Goal: Task Accomplishment & Management: Manage account settings

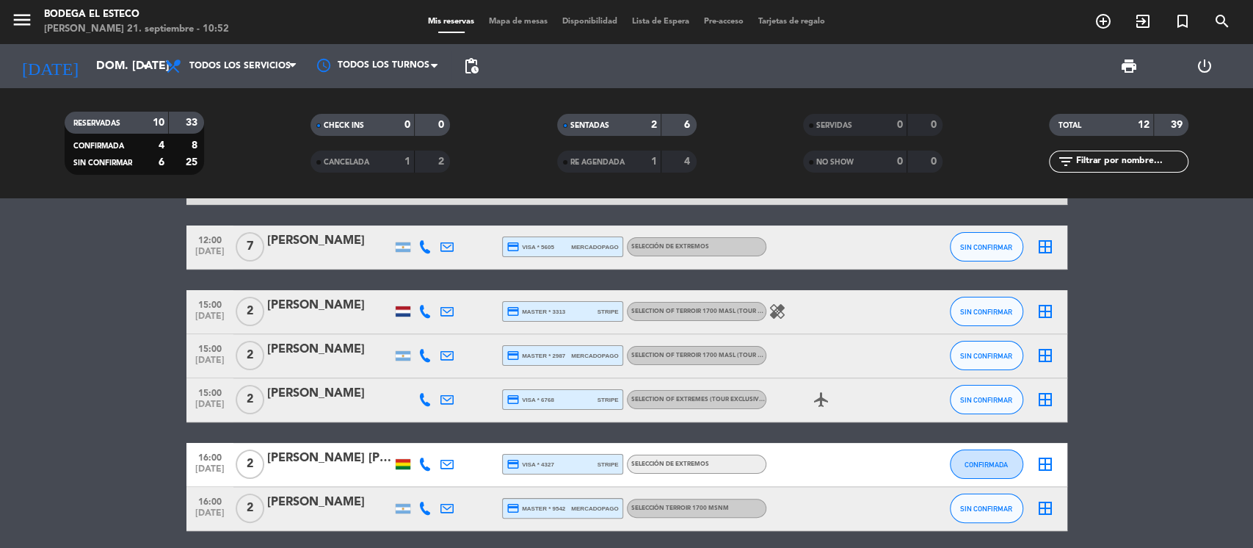
scroll to position [195, 0]
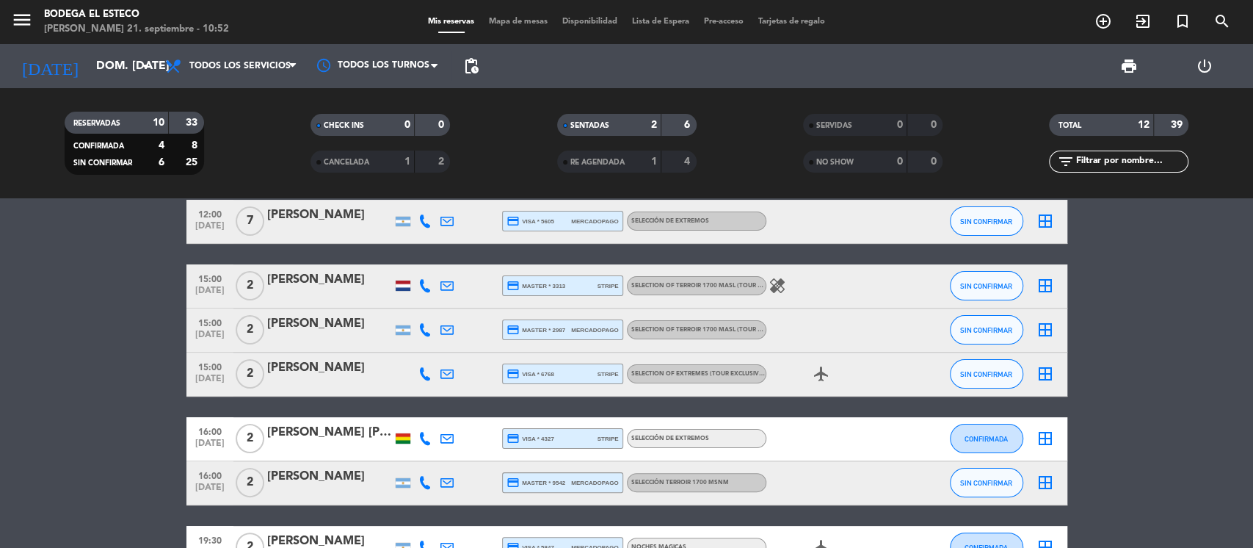
click at [421, 372] on icon at bounding box center [425, 373] width 13 height 13
click at [348, 372] on div "[PERSON_NAME]" at bounding box center [329, 367] width 125 height 19
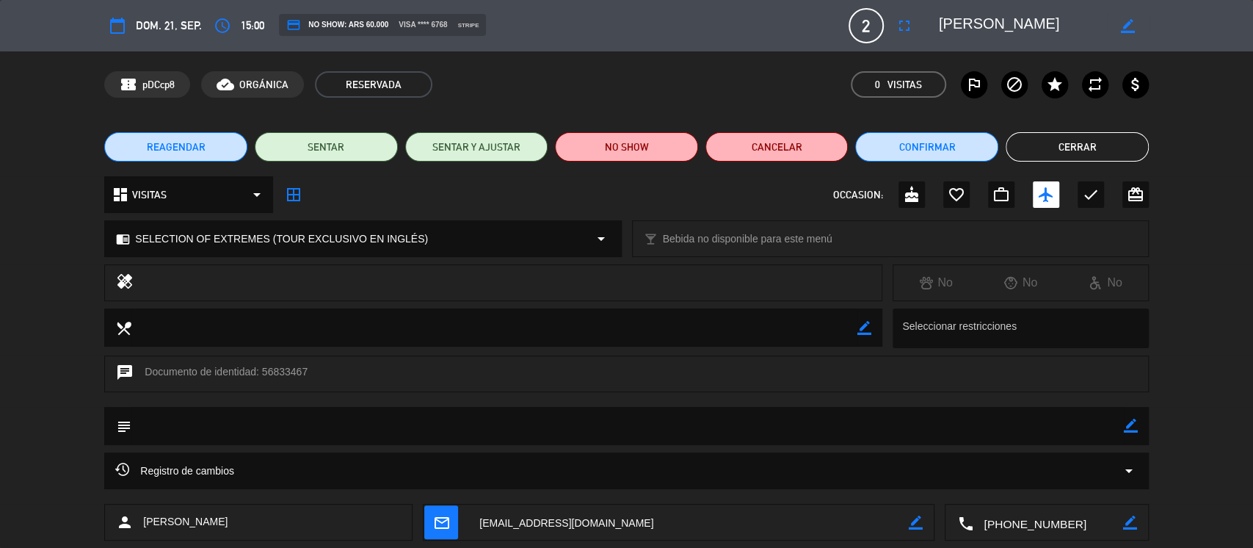
type input "[EMAIL_ADDRESS][DOMAIN_NAME]"
click at [1022, 145] on button "Cerrar" at bounding box center [1077, 146] width 143 height 29
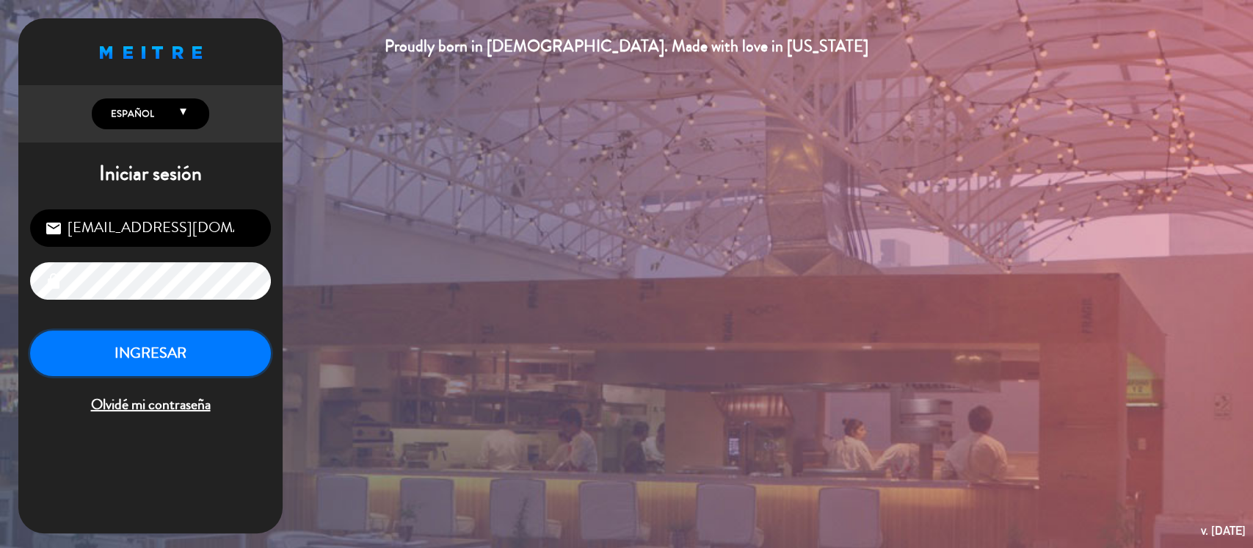
click at [125, 334] on button "INGRESAR" at bounding box center [150, 353] width 241 height 46
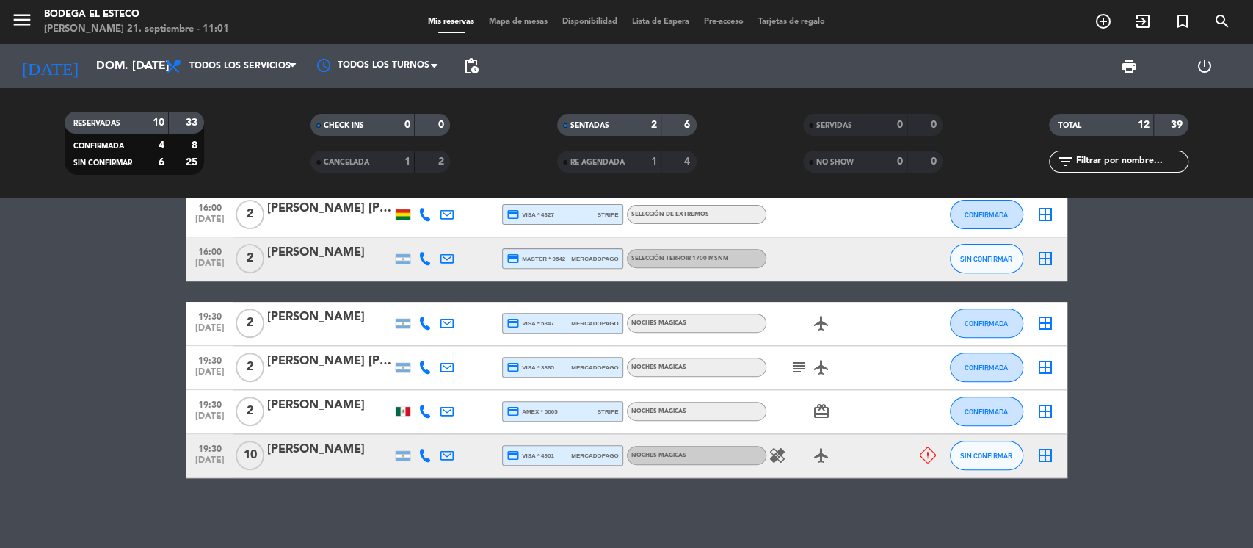
scroll to position [423, 0]
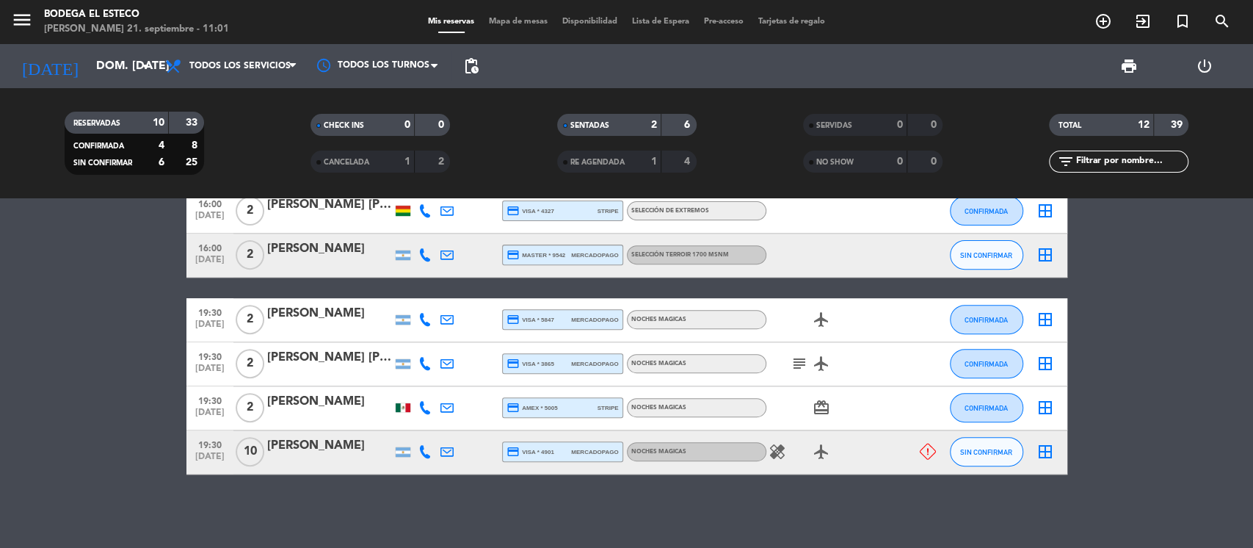
click at [396, 209] on div at bounding box center [403, 211] width 15 height 10
click at [394, 426] on div at bounding box center [403, 407] width 22 height 43
click at [403, 408] on div at bounding box center [403, 407] width 15 height 9
click at [402, 451] on div at bounding box center [403, 452] width 15 height 10
click at [424, 461] on div at bounding box center [425, 451] width 22 height 43
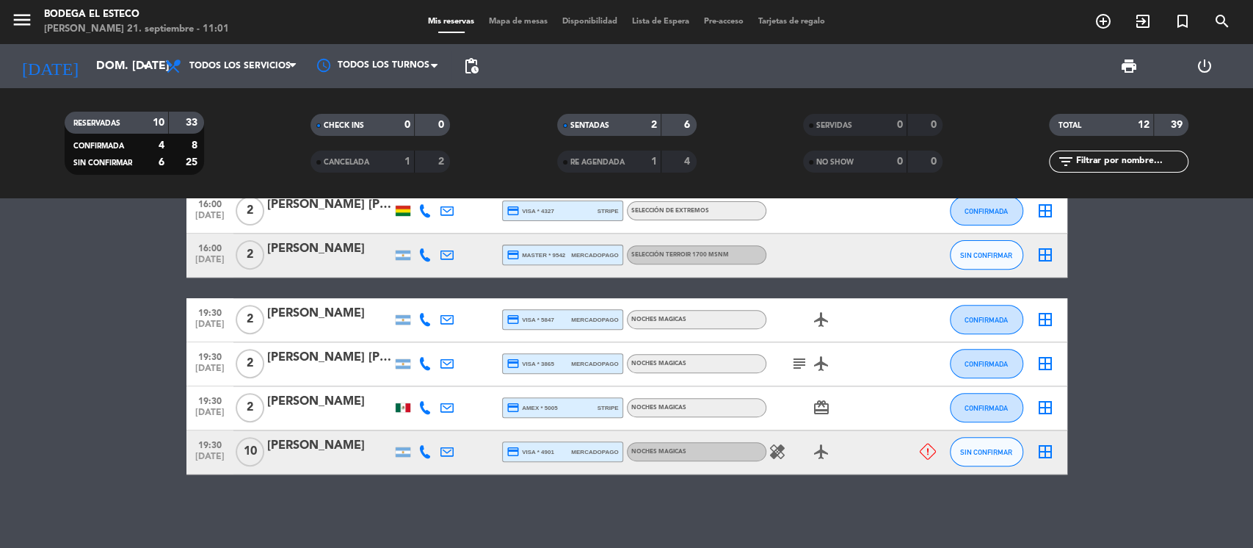
click at [424, 449] on icon at bounding box center [425, 451] width 13 height 13
click at [486, 400] on div at bounding box center [491, 407] width 22 height 43
click at [428, 402] on icon at bounding box center [425, 407] width 13 height 13
click at [507, 365] on icon "credit_card" at bounding box center [513, 363] width 13 height 13
click at [427, 365] on icon at bounding box center [425, 363] width 13 height 13
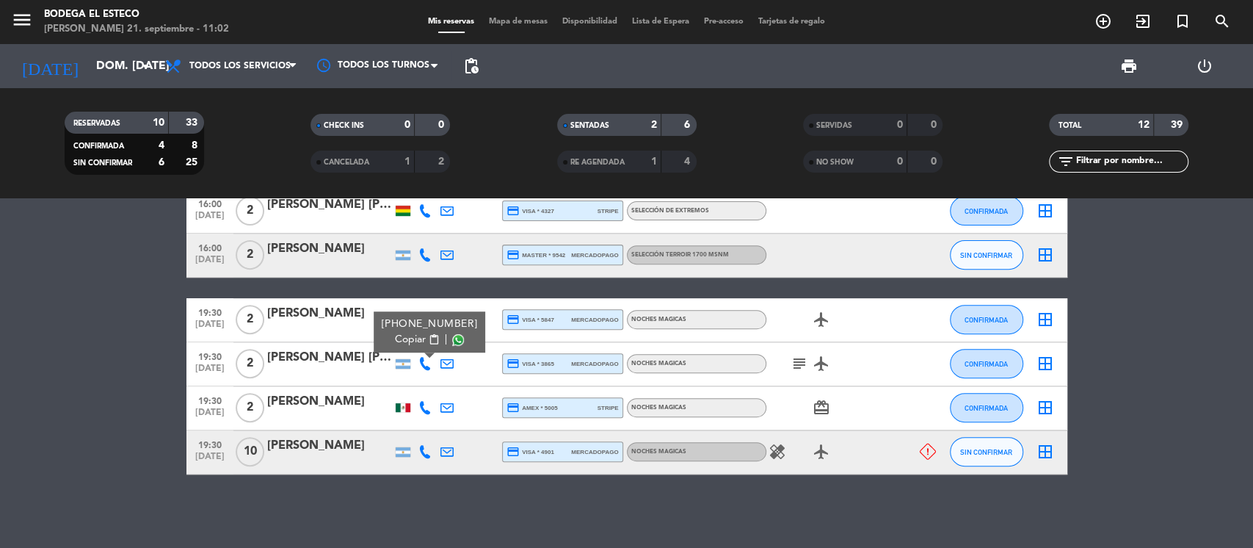
click at [499, 350] on div at bounding box center [491, 363] width 22 height 43
click at [423, 322] on icon at bounding box center [425, 319] width 13 height 13
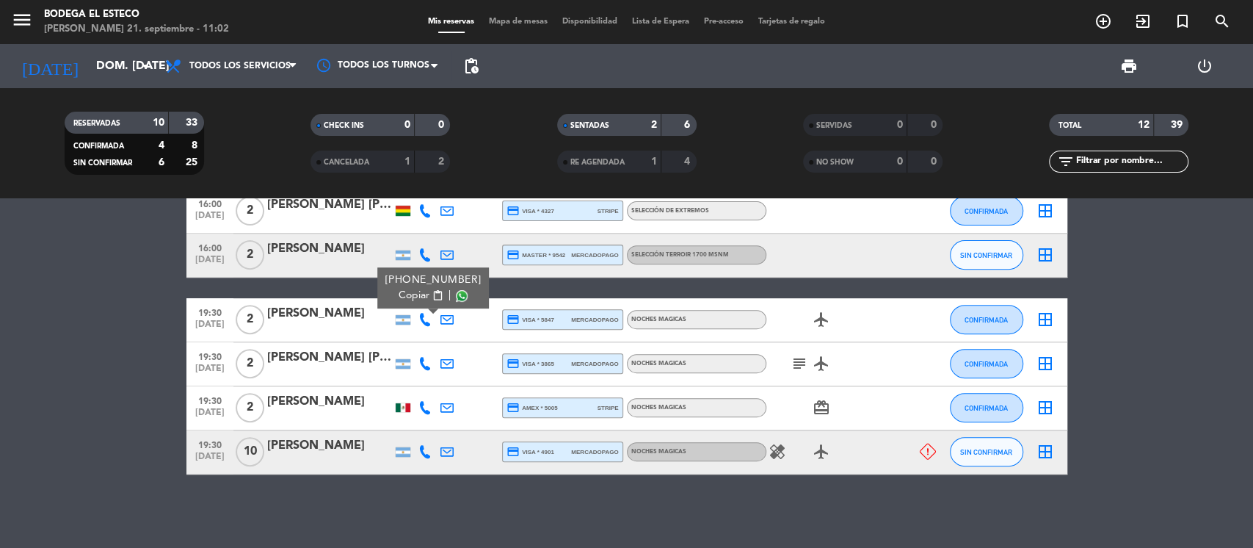
click at [421, 360] on icon at bounding box center [425, 363] width 13 height 13
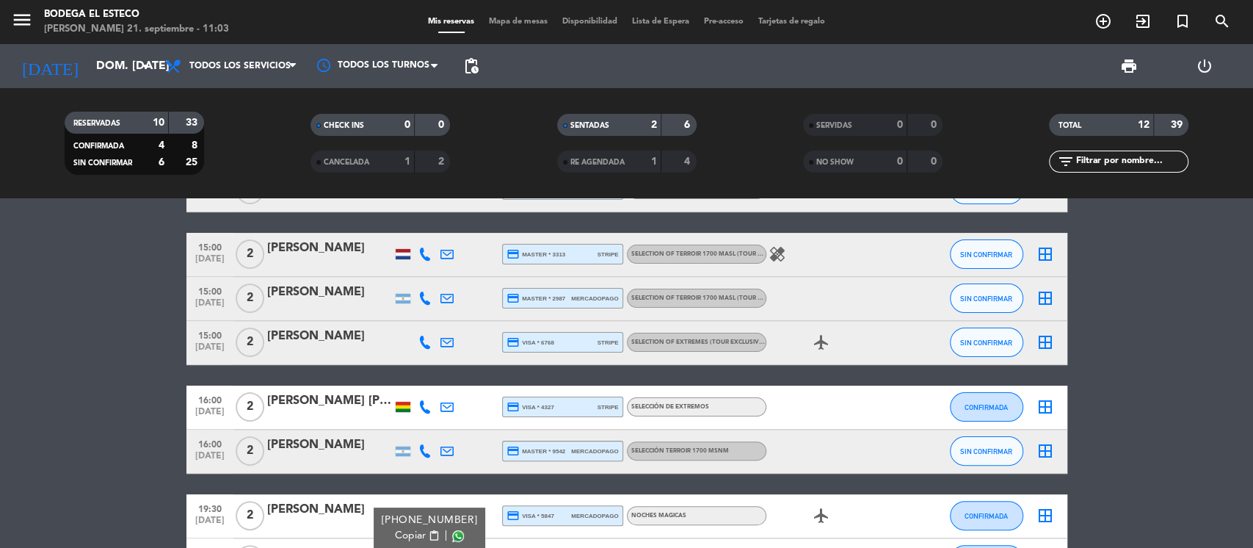
scroll to position [0, 0]
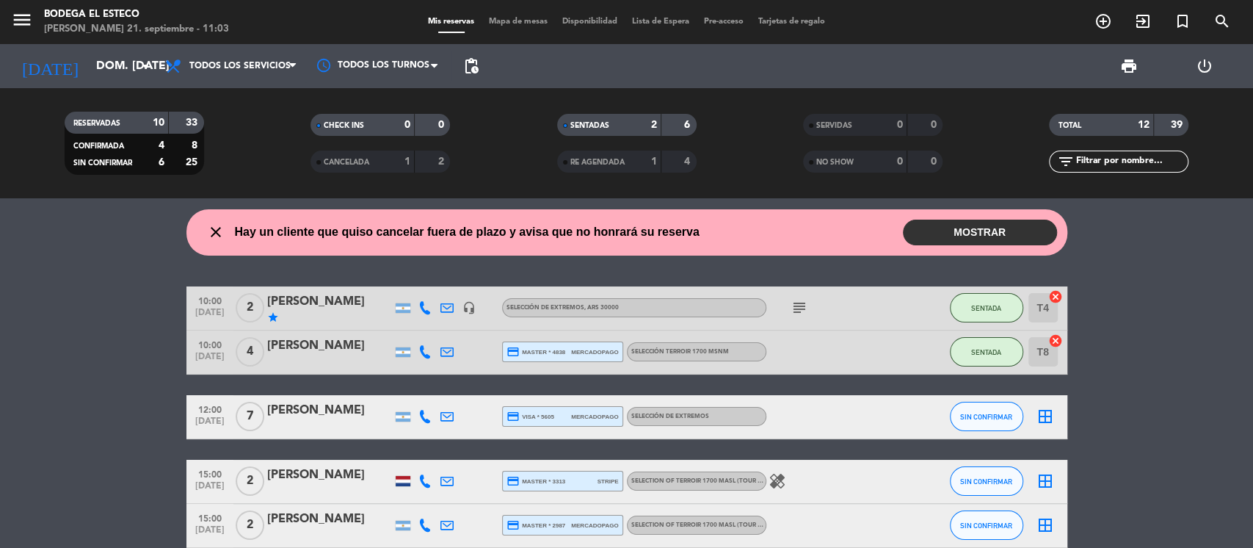
click at [215, 228] on icon "close" at bounding box center [216, 232] width 18 height 18
click at [1019, 235] on button "MOSTRAR" at bounding box center [980, 233] width 154 height 26
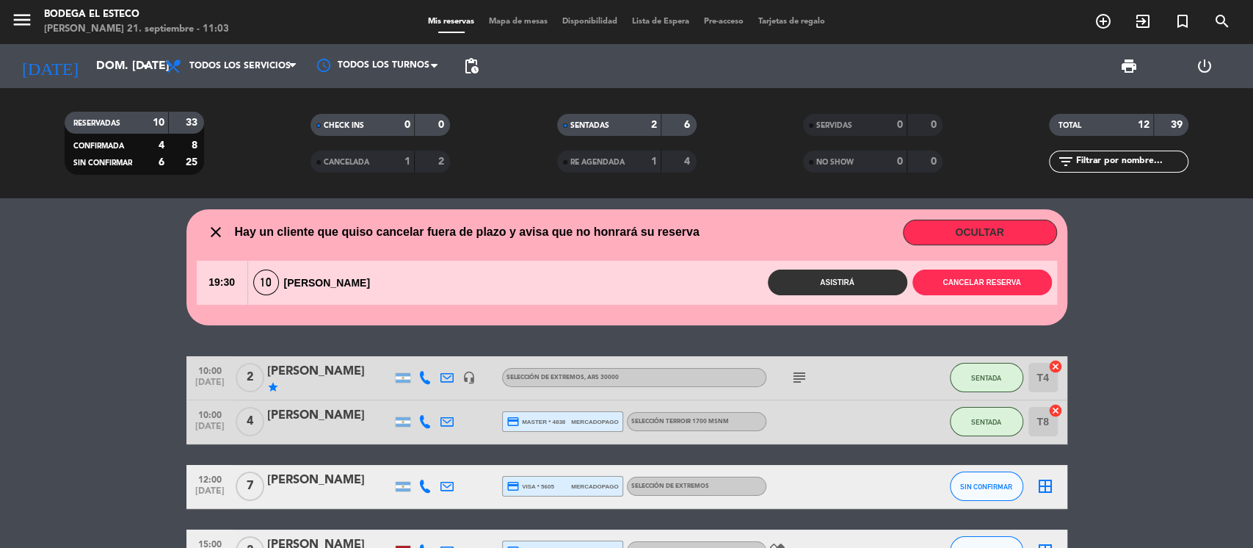
click at [819, 278] on button "Asistirá" at bounding box center [838, 282] width 140 height 26
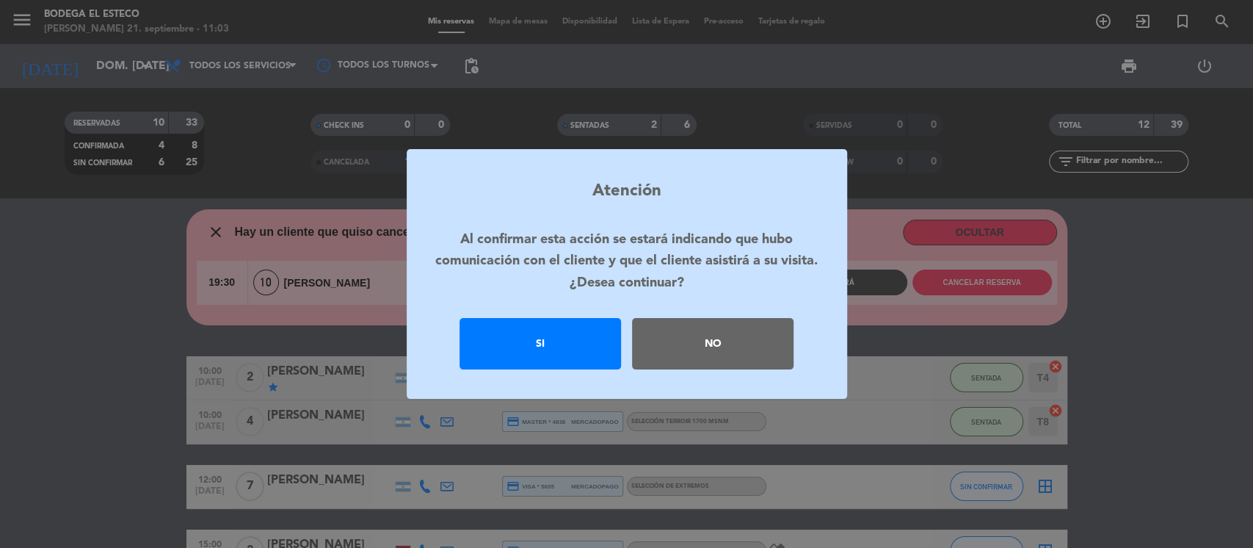
click at [549, 334] on div "Si" at bounding box center [541, 343] width 162 height 51
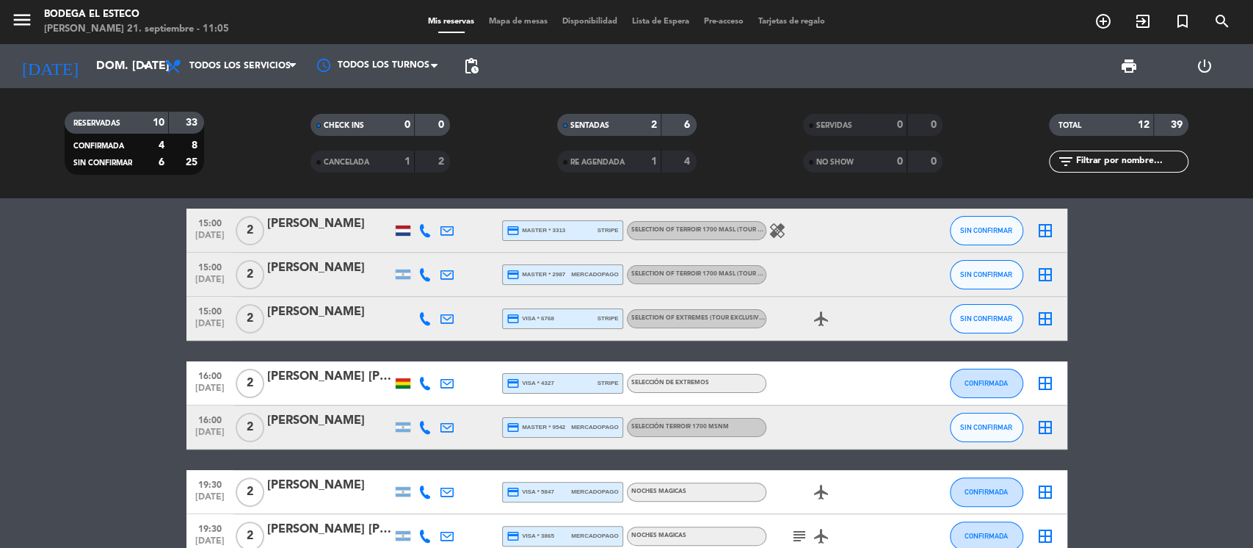
scroll to position [98, 0]
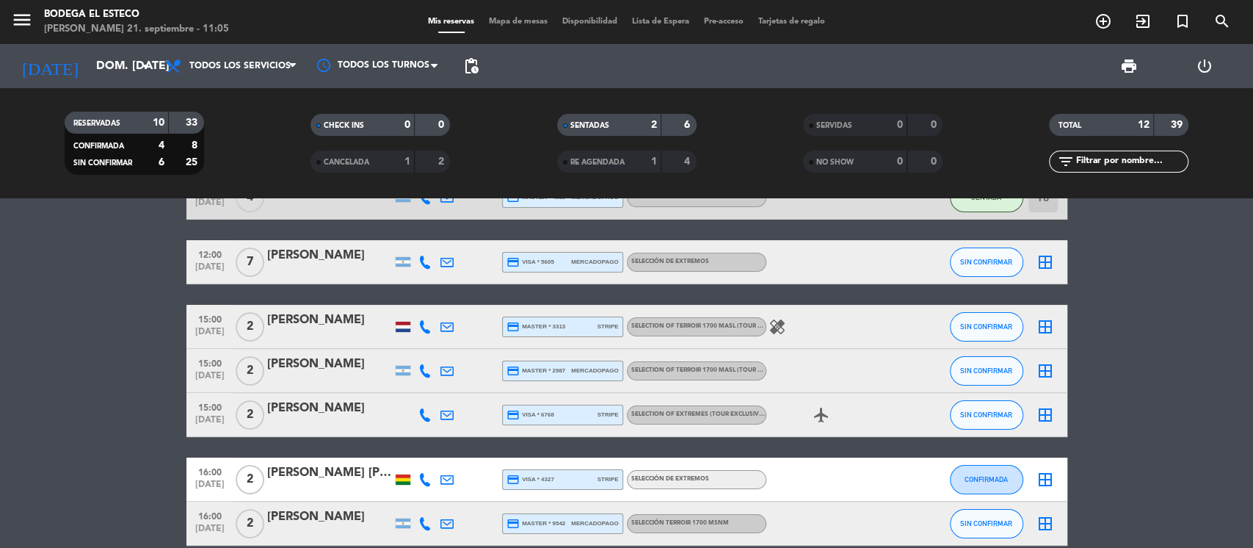
click at [300, 357] on div "[PERSON_NAME]" at bounding box center [329, 364] width 125 height 19
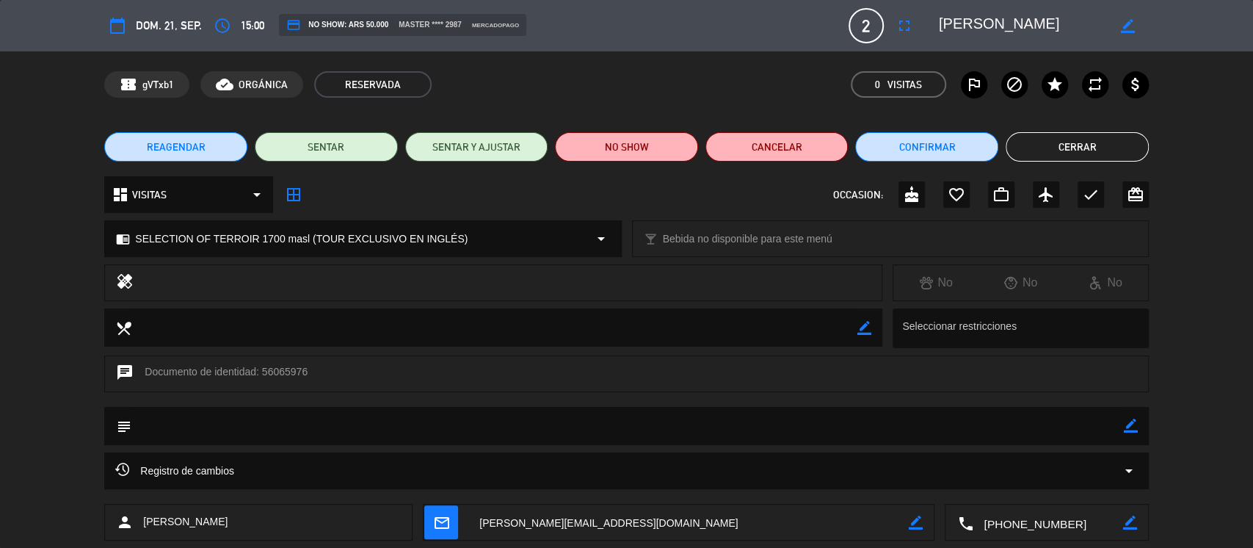
click at [1048, 160] on button "Cerrar" at bounding box center [1077, 146] width 143 height 29
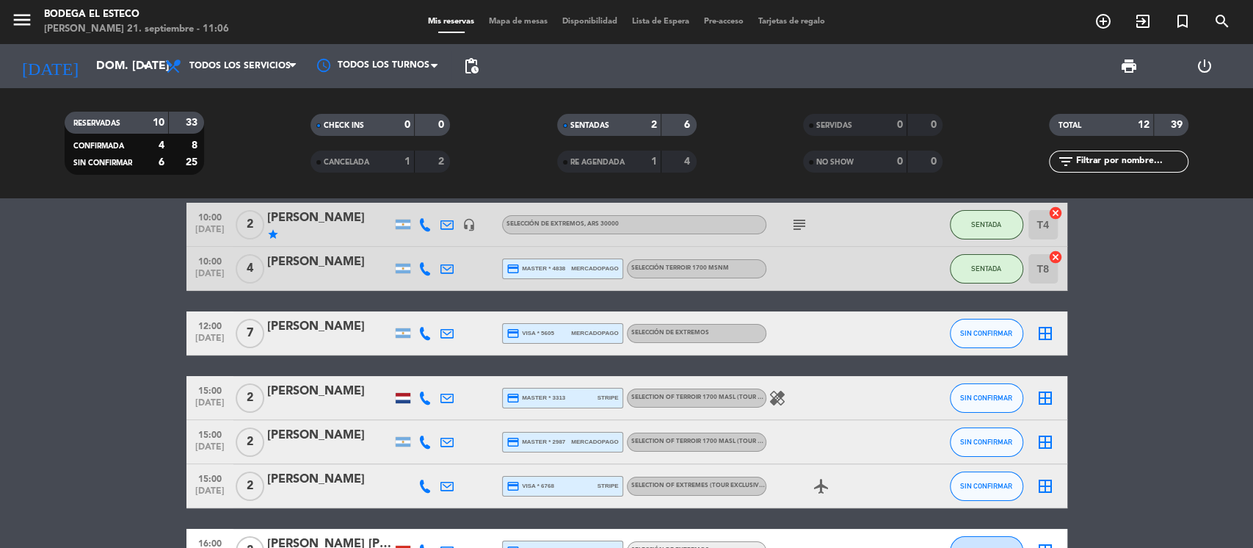
scroll to position [0, 0]
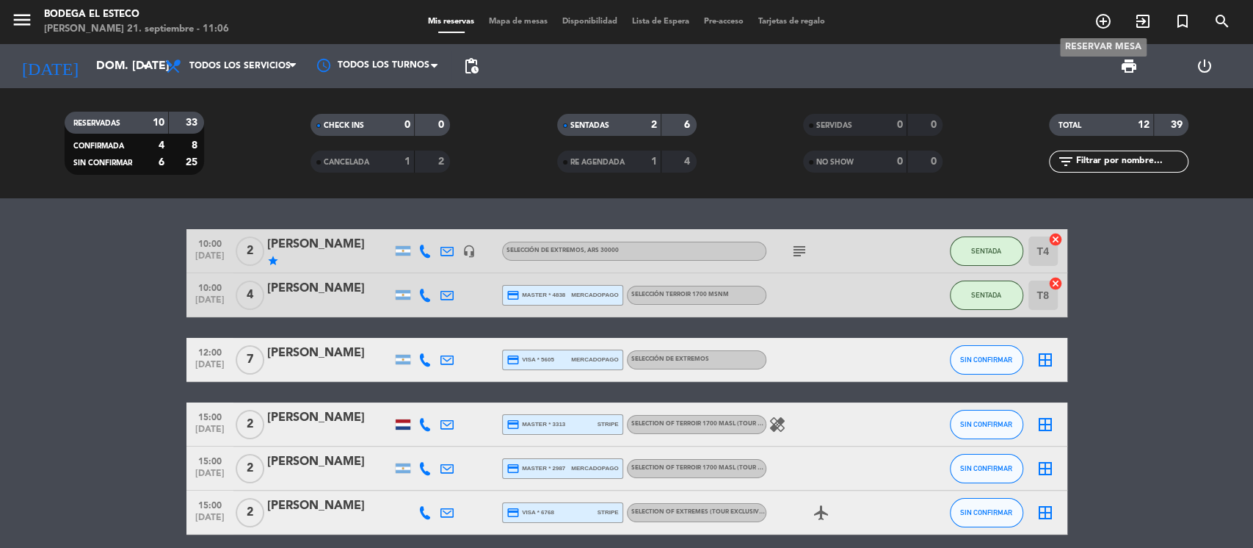
click at [1088, 21] on span "add_circle_outline" at bounding box center [1104, 21] width 40 height 25
click at [1104, 21] on icon "add_circle_outline" at bounding box center [1104, 21] width 18 height 18
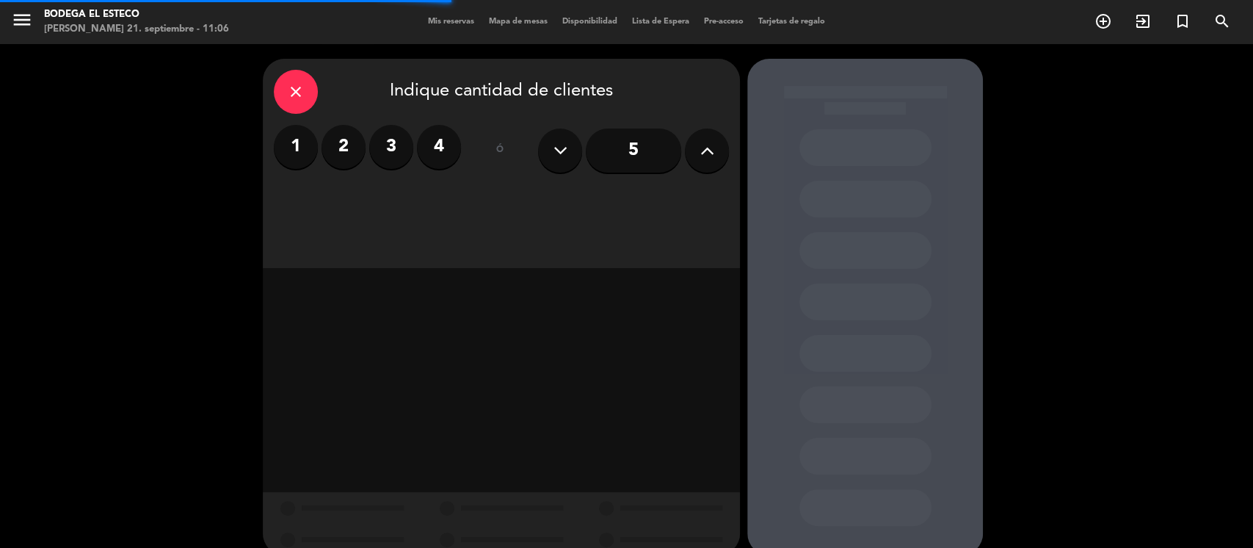
click at [341, 146] on label "2" at bounding box center [344, 147] width 44 height 44
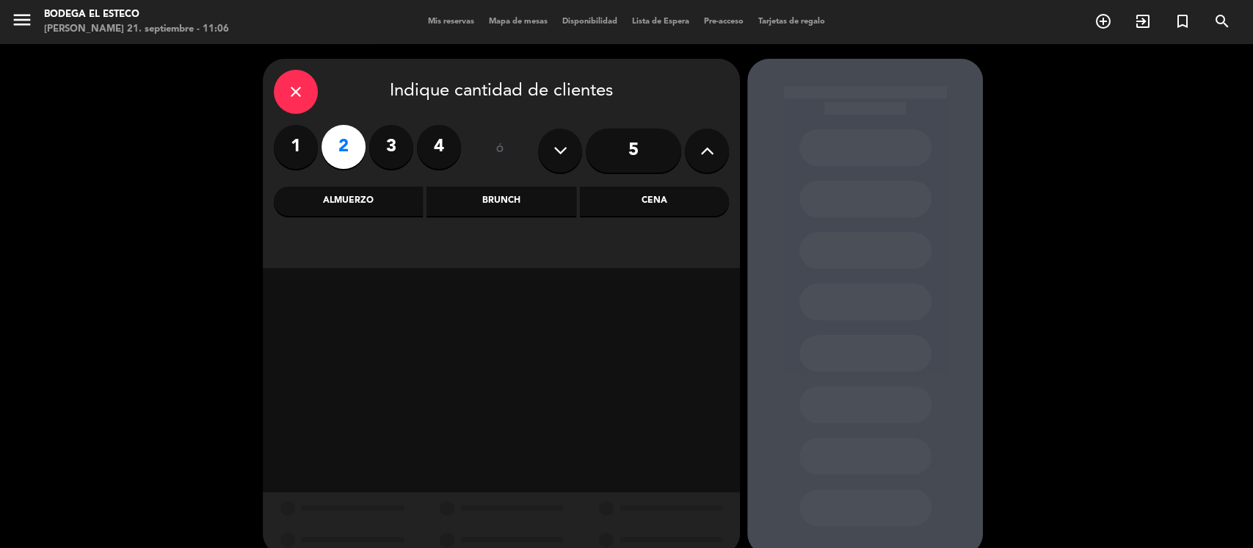
click at [383, 206] on div "Almuerzo" at bounding box center [348, 201] width 149 height 29
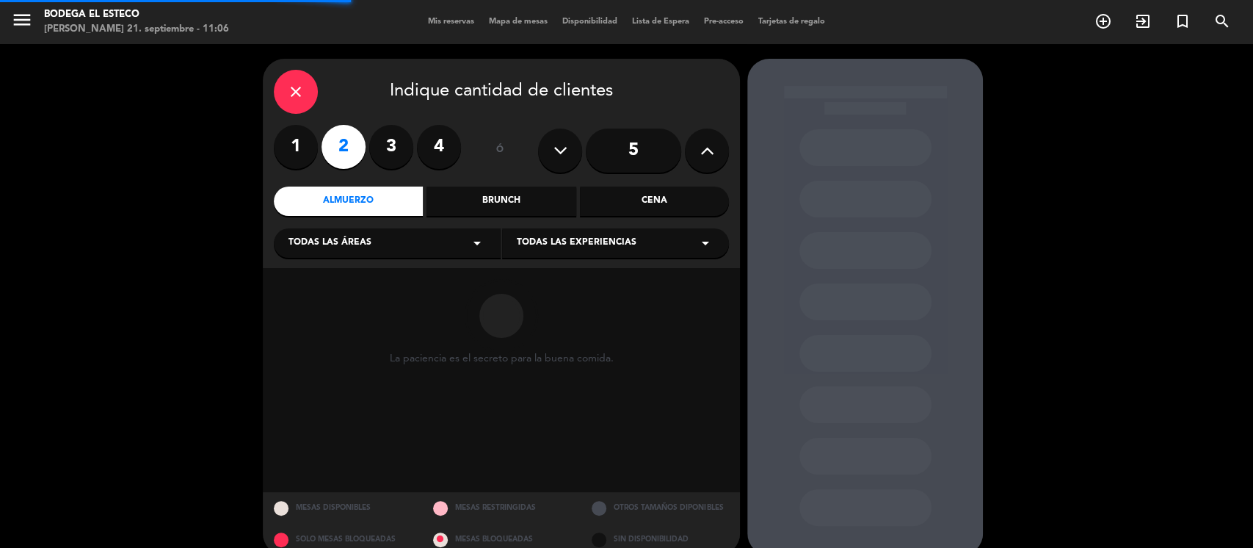
click at [388, 236] on div "Todas las áreas arrow_drop_down" at bounding box center [387, 242] width 227 height 29
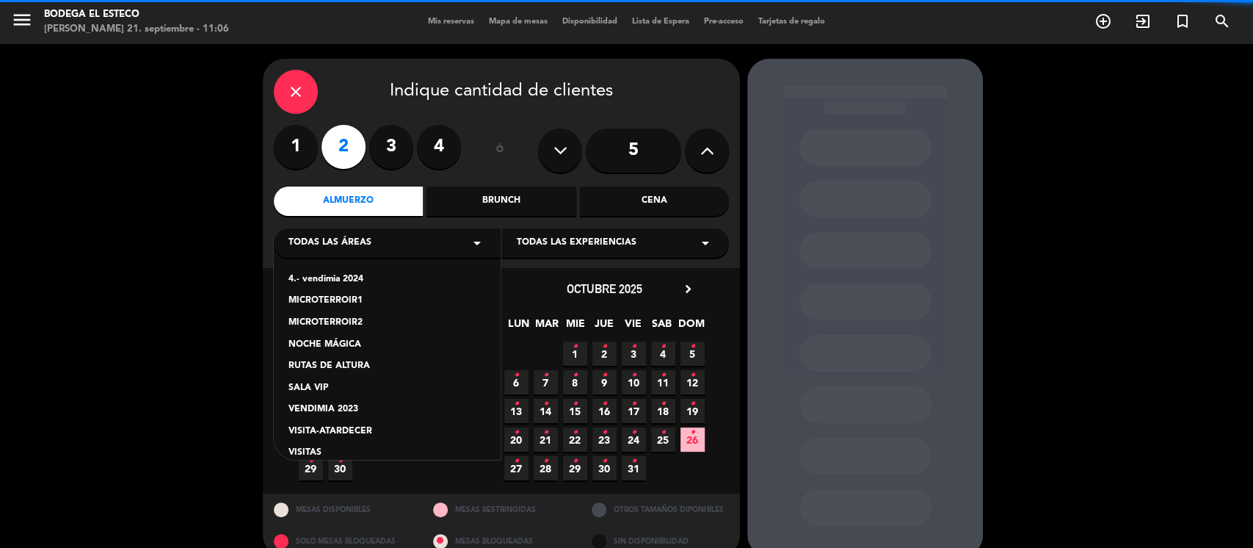
click at [333, 447] on div "VISITAS" at bounding box center [388, 453] width 198 height 15
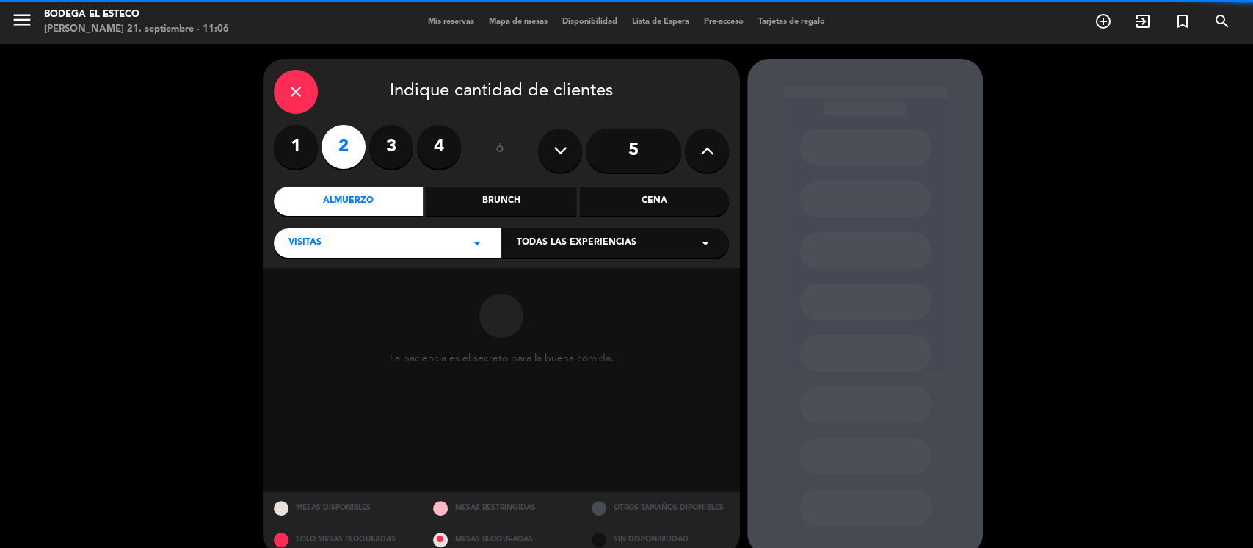
click at [602, 248] on span "Todas las experiencias" at bounding box center [577, 243] width 120 height 15
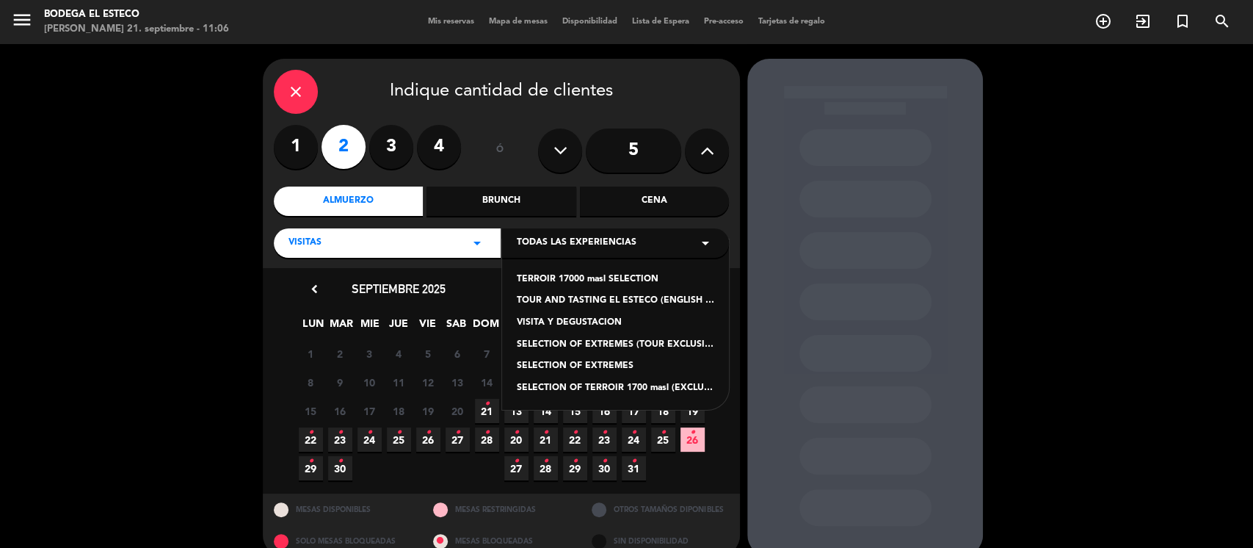
click at [582, 325] on div "VISITA Y DEGUSTACION" at bounding box center [616, 323] width 198 height 15
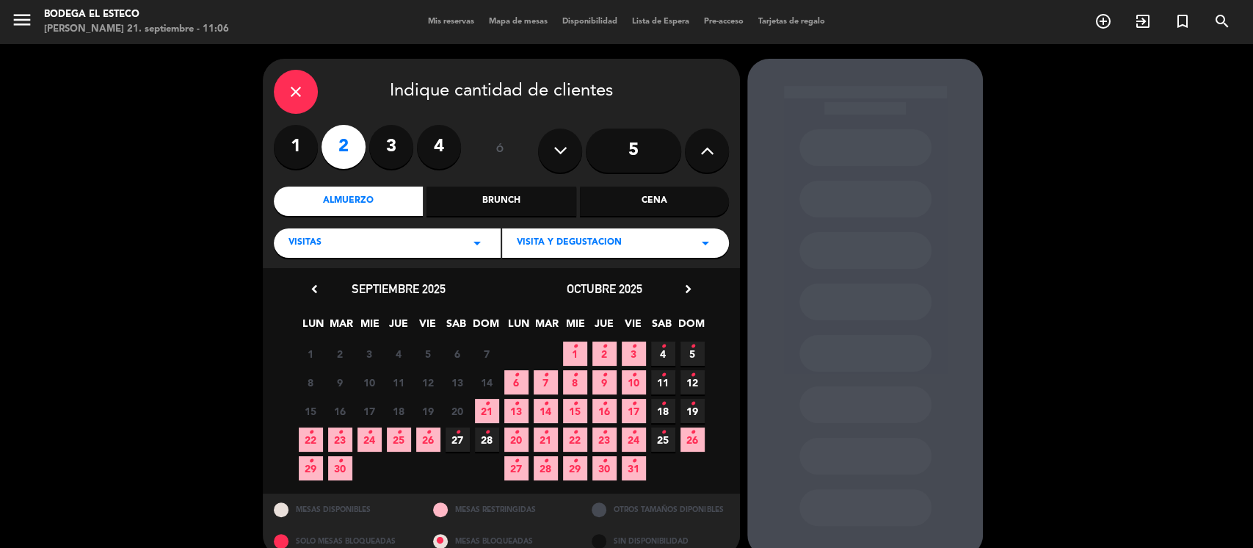
click at [487, 402] on icon "•" at bounding box center [487, 403] width 5 height 23
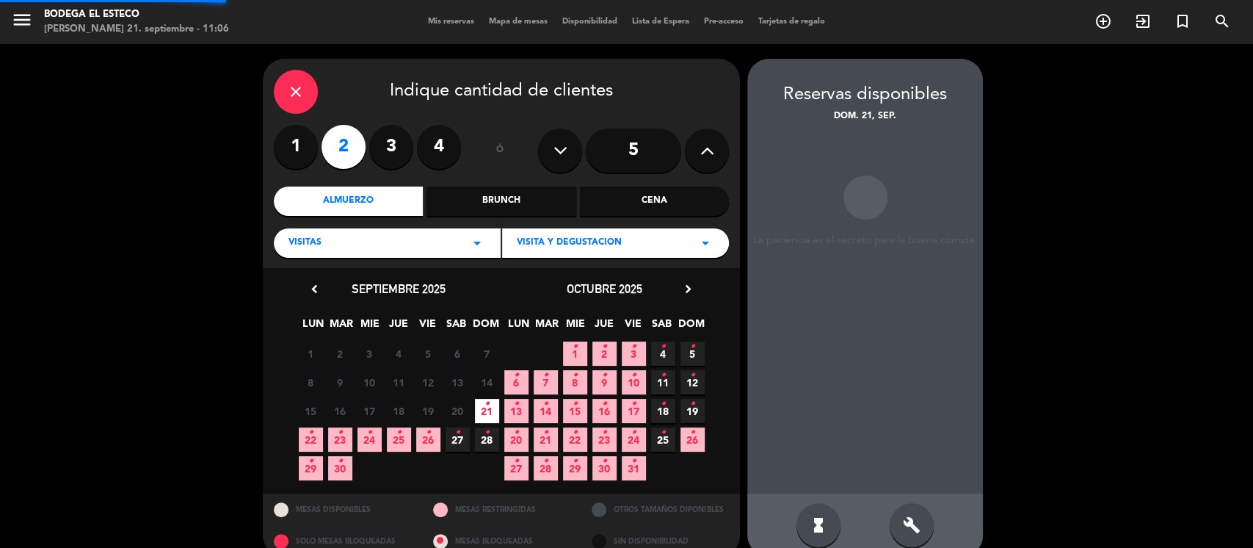
scroll to position [23, 0]
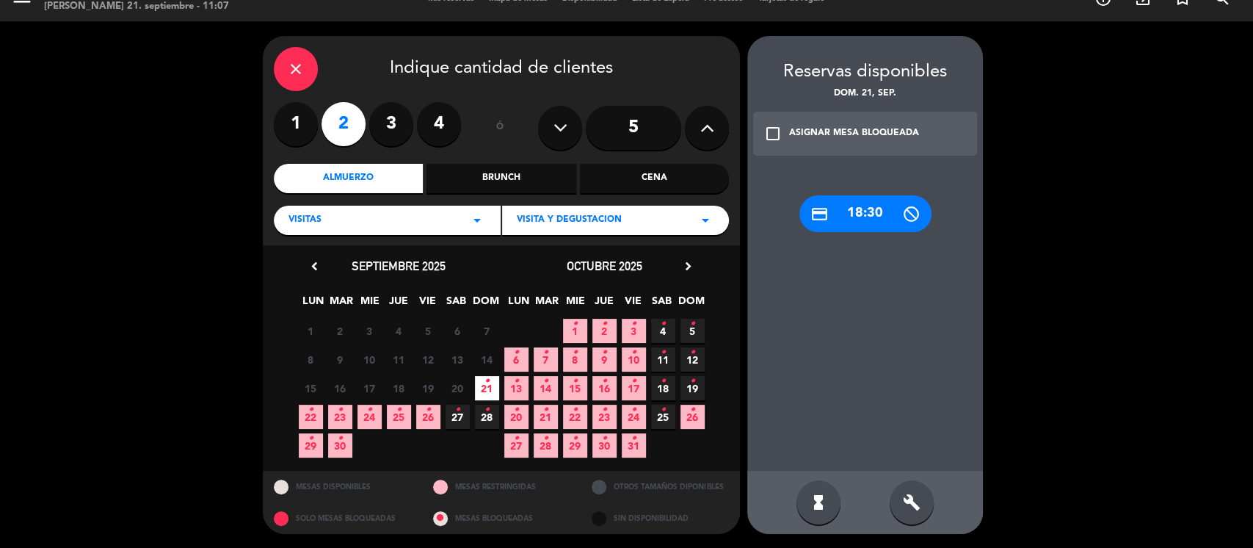
drag, startPoint x: 587, startPoint y: 214, endPoint x: 585, endPoint y: 225, distance: 11.2
click at [587, 216] on span "VISITA Y DEGUSTACION" at bounding box center [569, 220] width 105 height 15
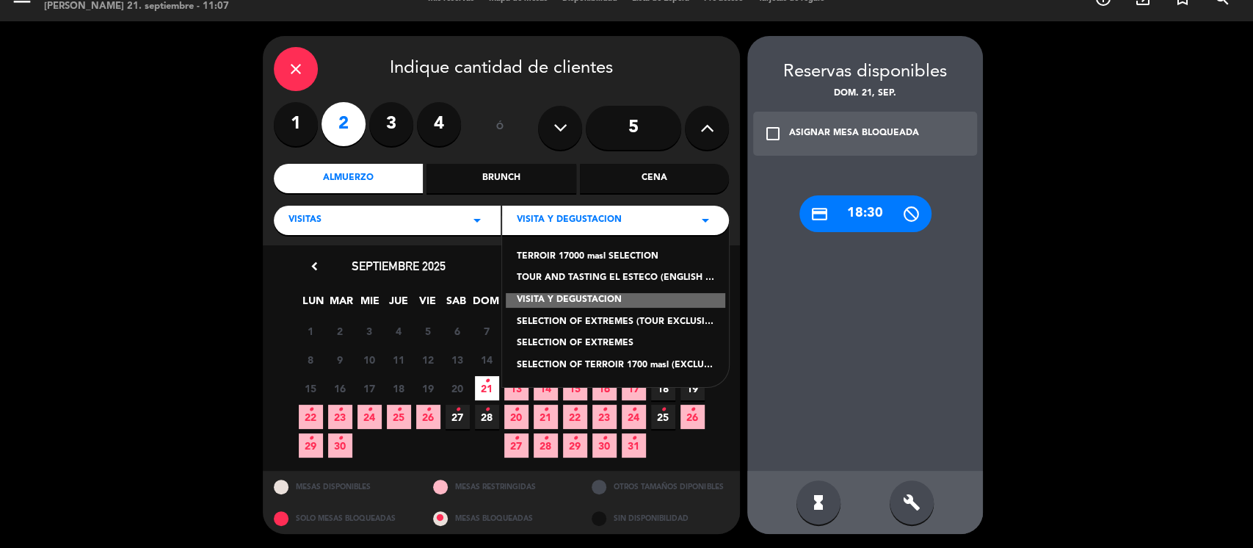
click at [562, 258] on div "TERROIR 17000 masl SELECTION" at bounding box center [616, 257] width 198 height 15
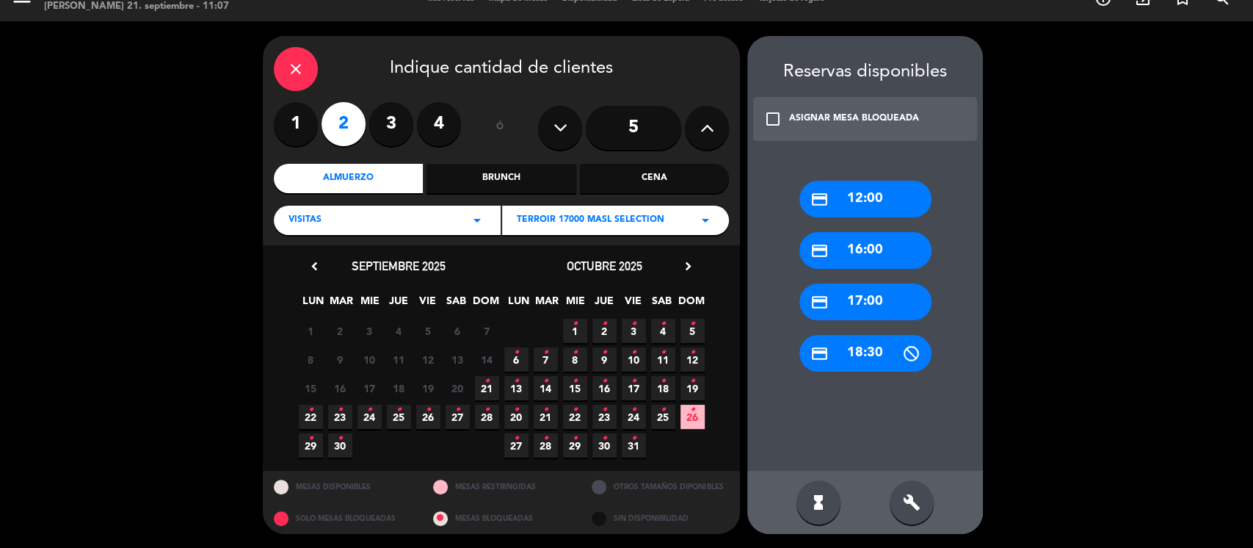
click at [487, 386] on icon "•" at bounding box center [487, 380] width 5 height 23
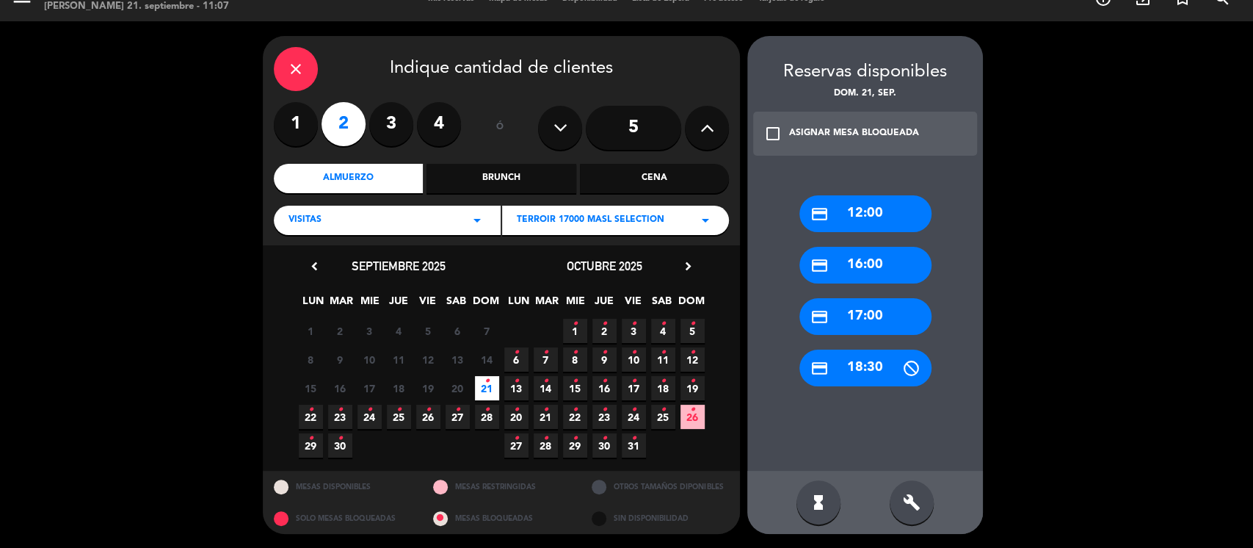
click at [880, 199] on div "credit_card 12:00" at bounding box center [866, 213] width 132 height 37
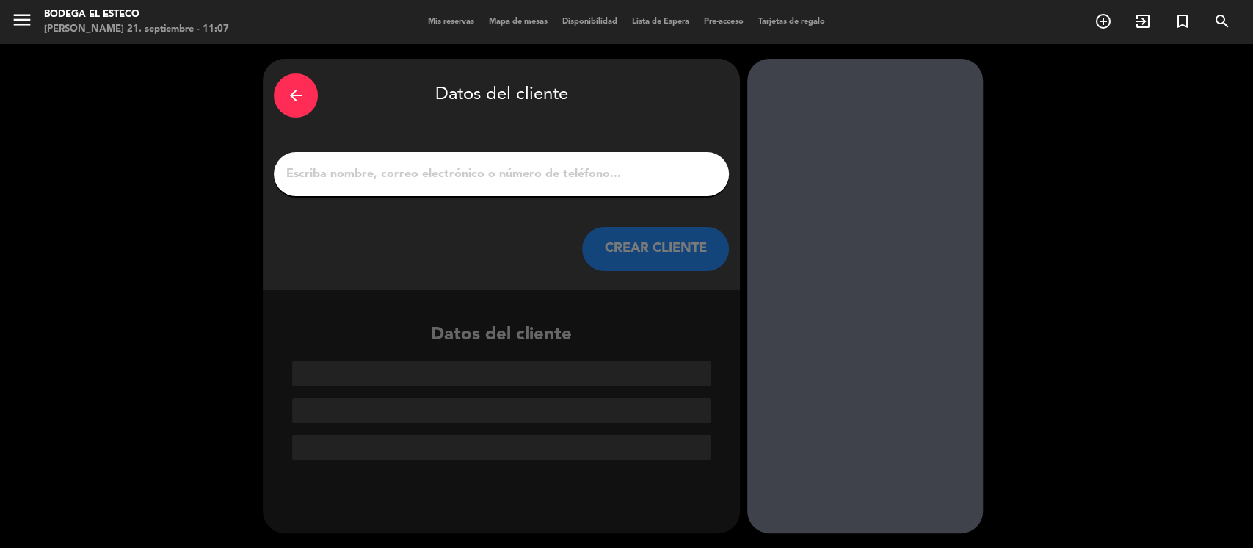
click at [560, 197] on div "arrow_back Datos del cliente CREAR CLIENTE" at bounding box center [501, 174] width 477 height 231
click at [558, 174] on input "1" at bounding box center [501, 174] width 433 height 21
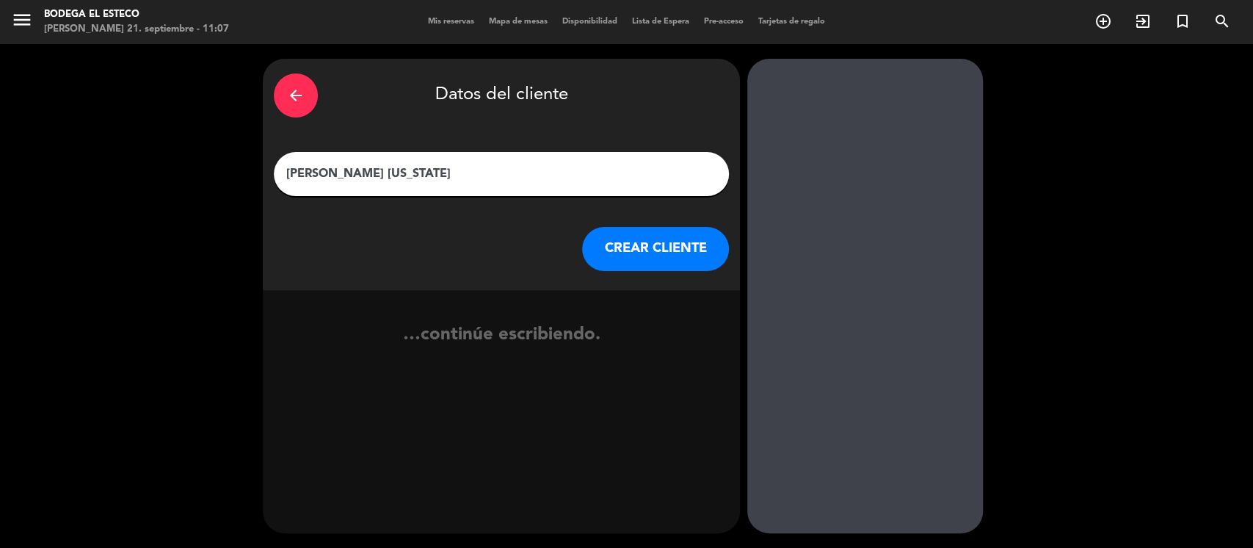
type input "[PERSON_NAME] [US_STATE]"
click at [631, 238] on button "CREAR CLIENTE" at bounding box center [655, 249] width 147 height 44
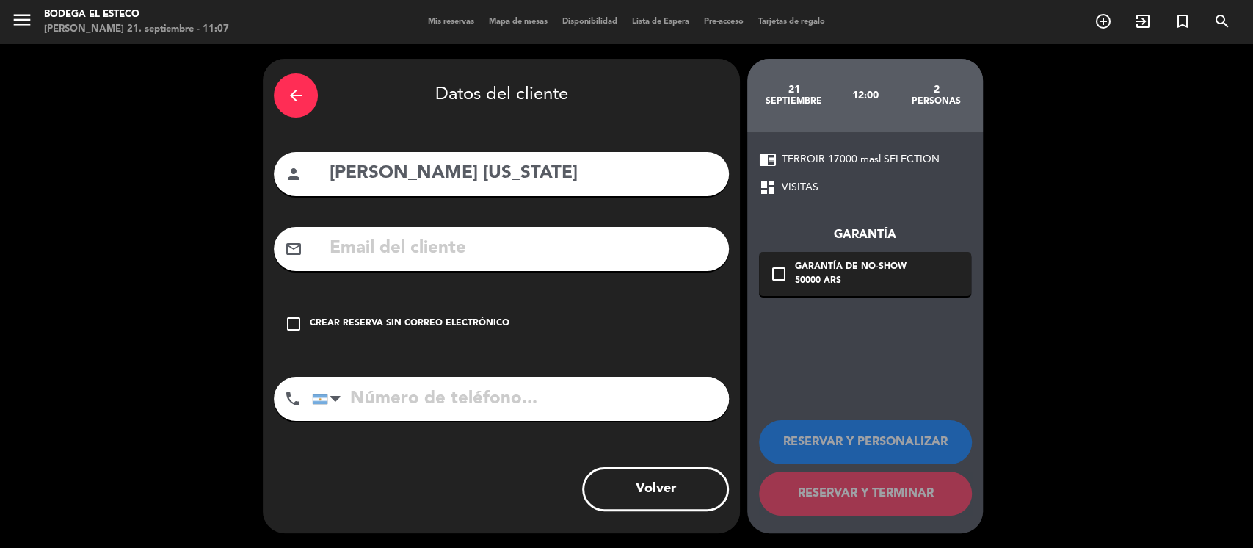
click at [302, 320] on icon "check_box_outline_blank" at bounding box center [294, 324] width 18 height 18
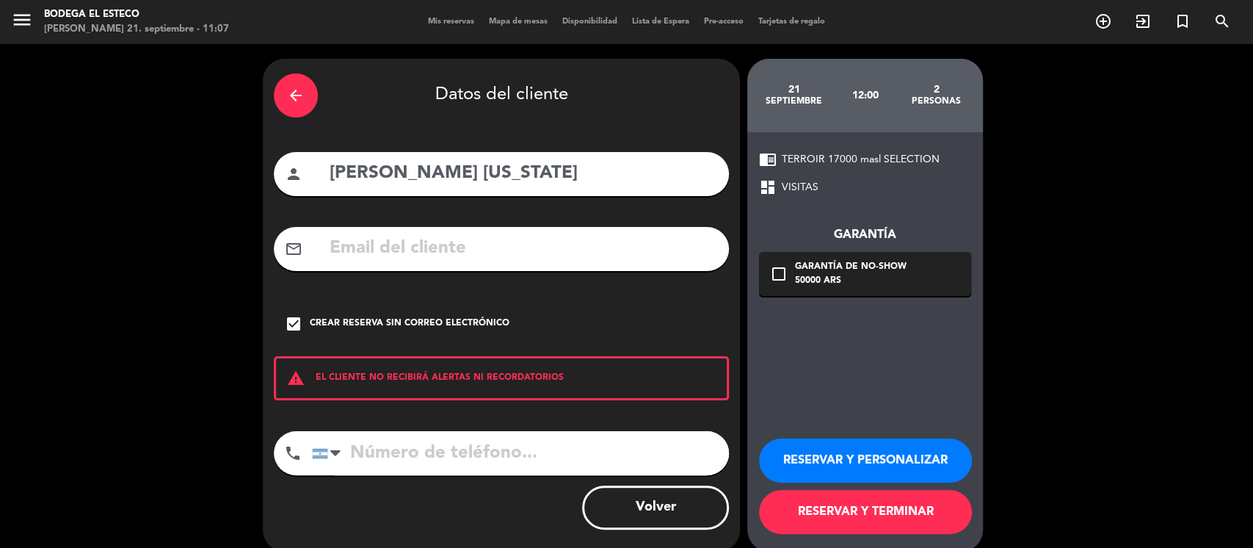
click at [828, 455] on button "RESERVAR Y PERSONALIZAR" at bounding box center [865, 460] width 213 height 44
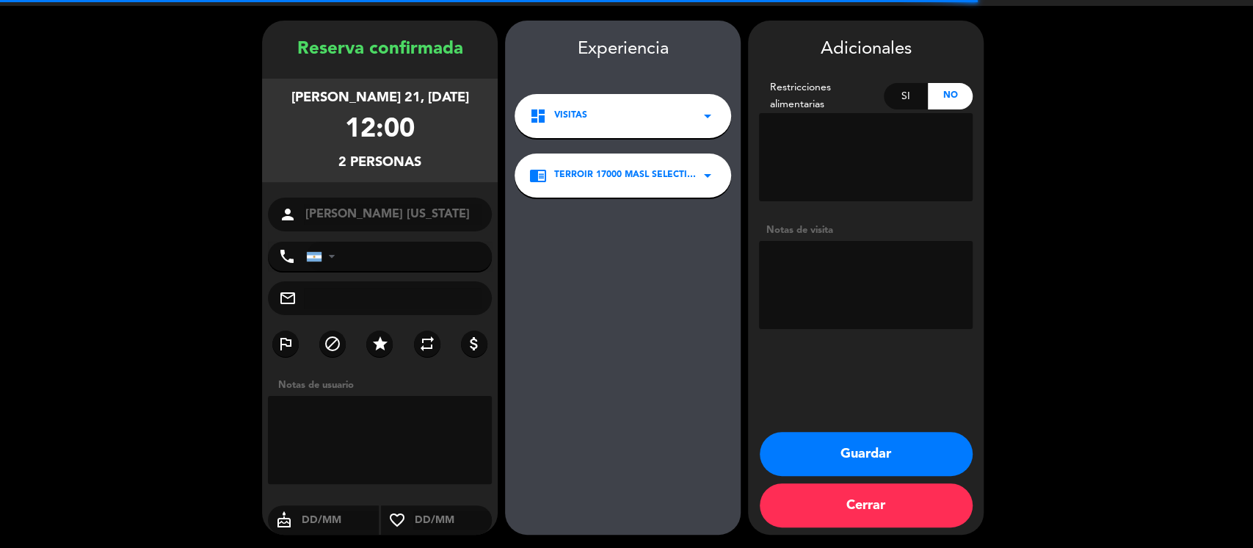
scroll to position [39, 0]
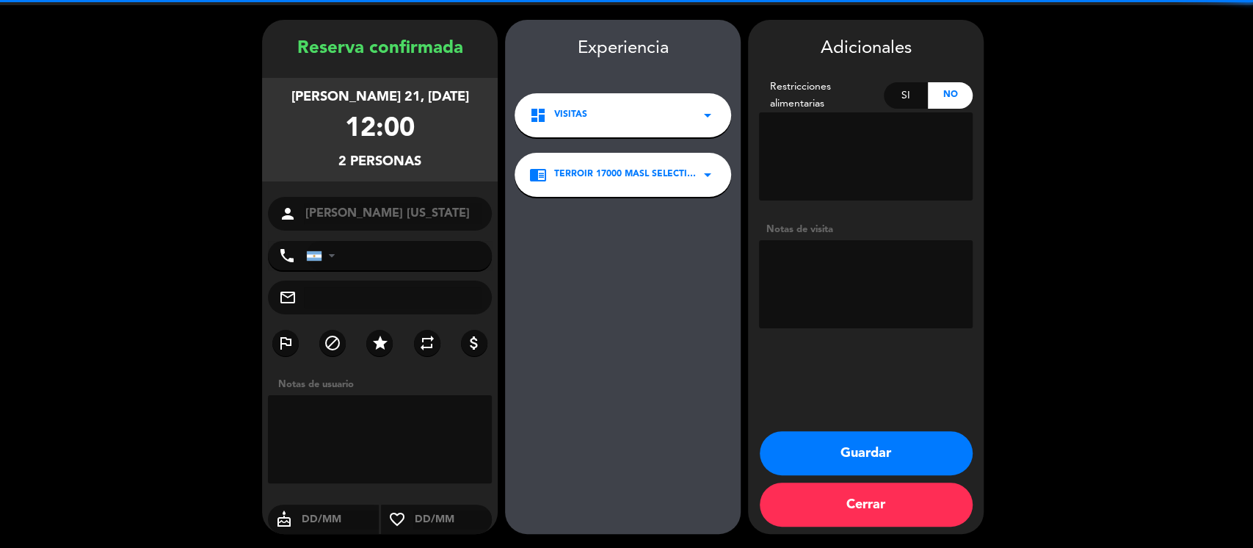
click at [858, 261] on textarea at bounding box center [866, 284] width 214 height 88
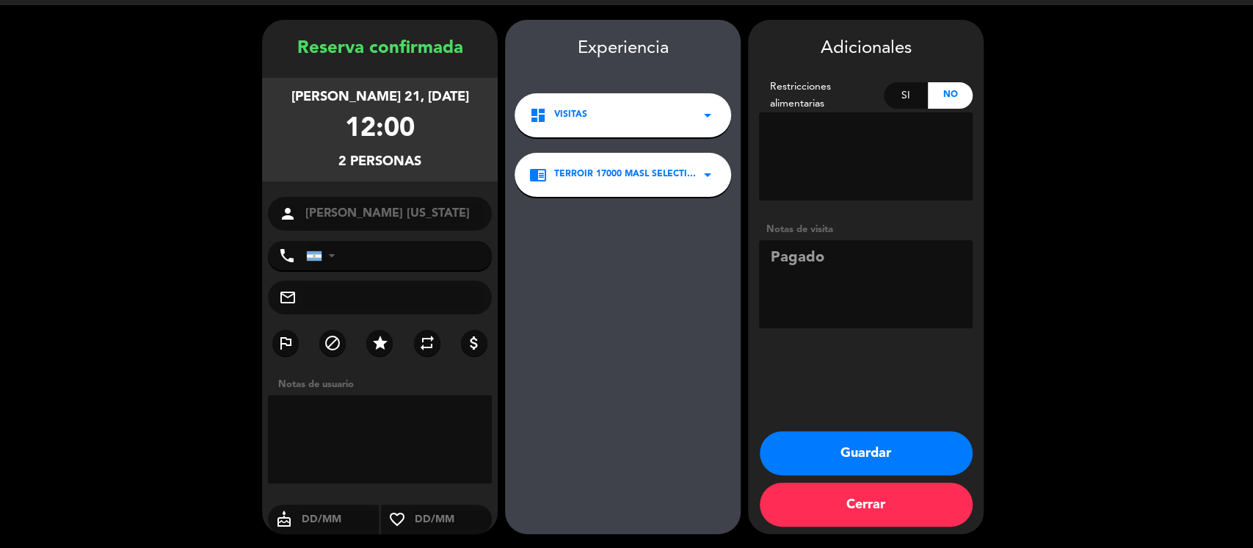
type textarea "Pagado"
click at [852, 443] on button "Guardar" at bounding box center [866, 453] width 213 height 44
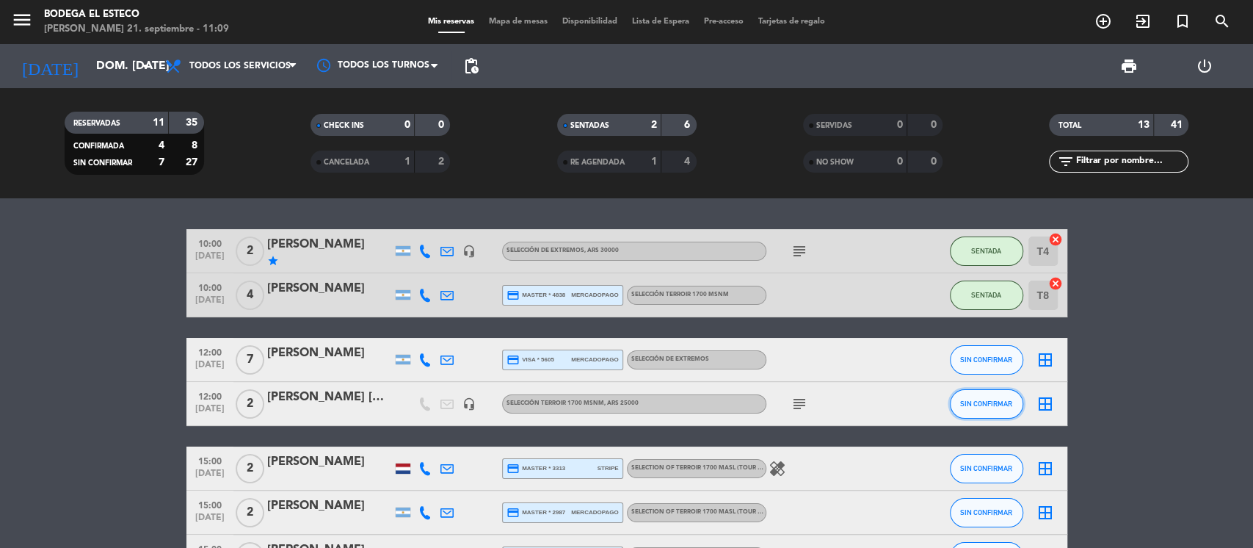
click at [969, 413] on button "SIN CONFIRMAR" at bounding box center [986, 403] width 73 height 29
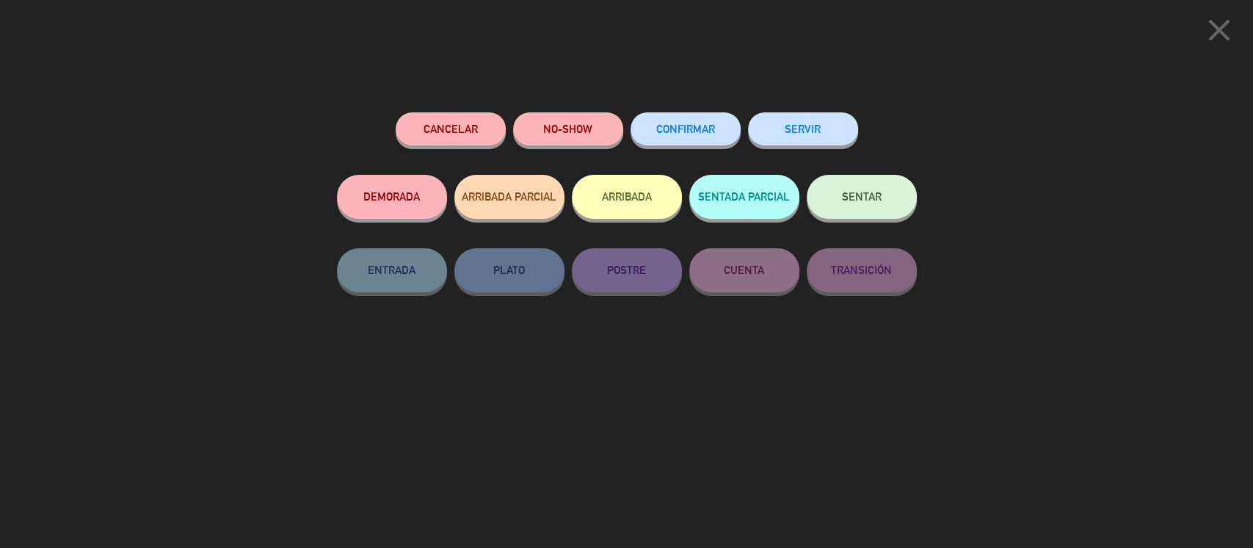
click at [886, 211] on button "SENTAR" at bounding box center [862, 197] width 110 height 44
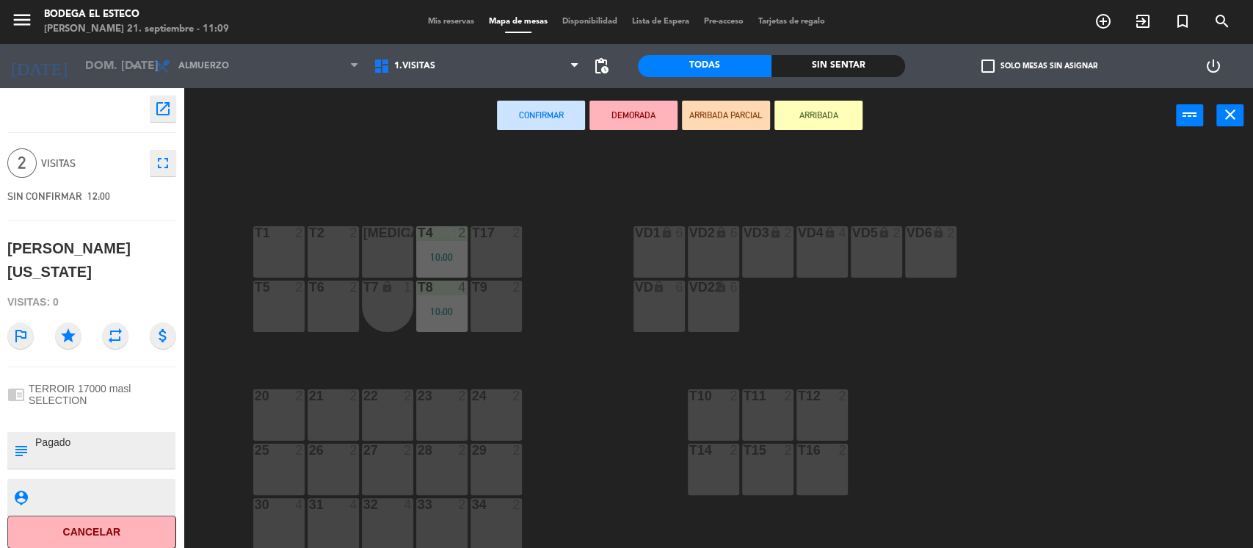
click at [522, 292] on div "2" at bounding box center [520, 287] width 24 height 13
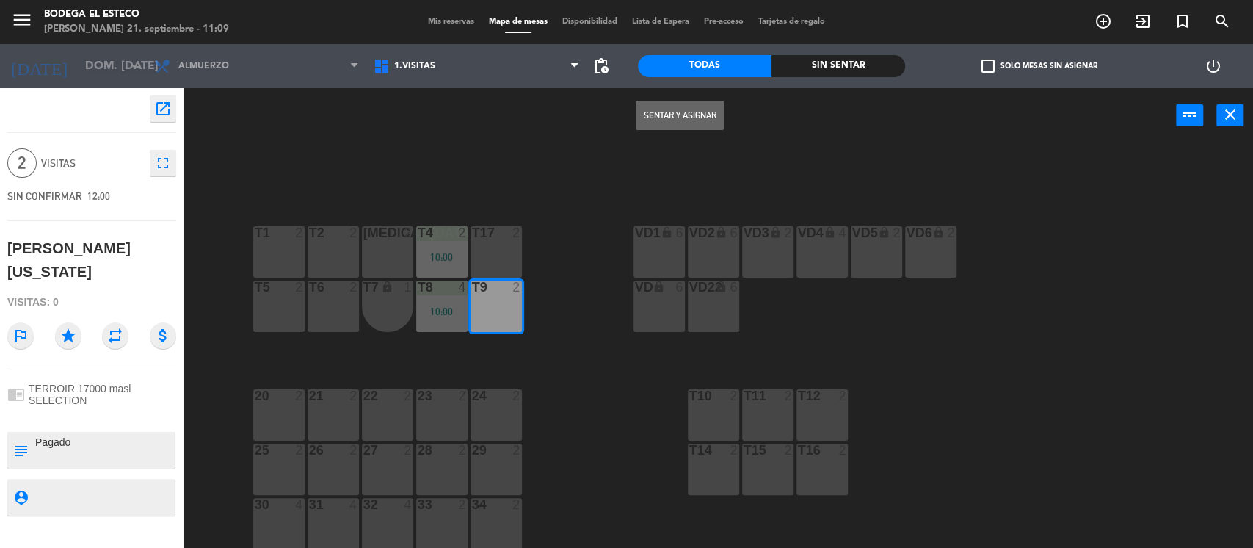
click at [678, 114] on button "Sentar y Asignar" at bounding box center [680, 115] width 88 height 29
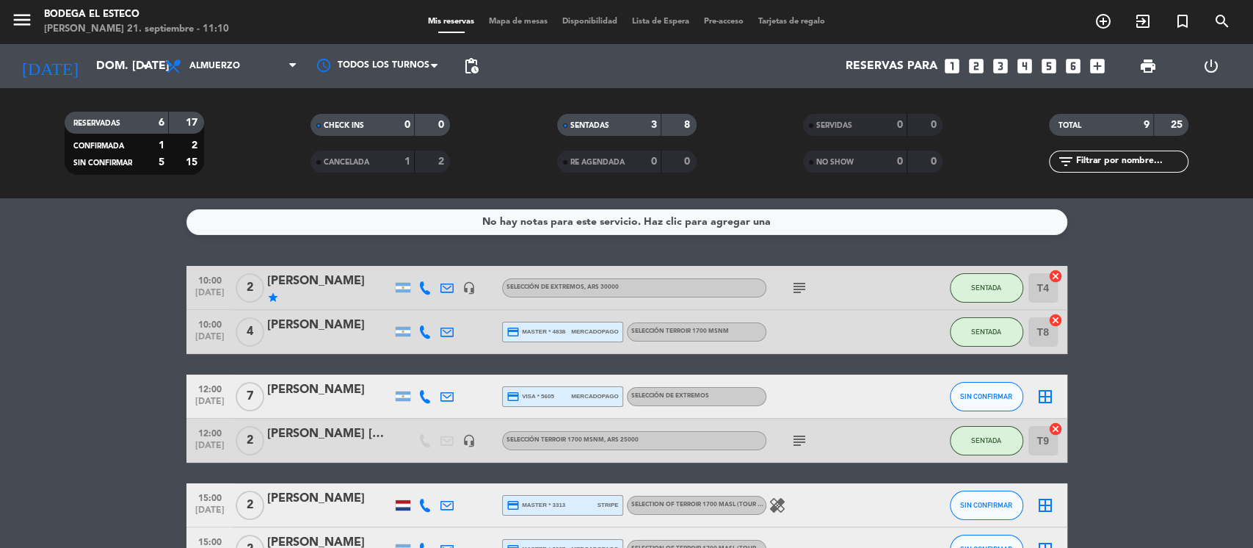
click at [797, 283] on icon "subject" at bounding box center [800, 288] width 18 height 18
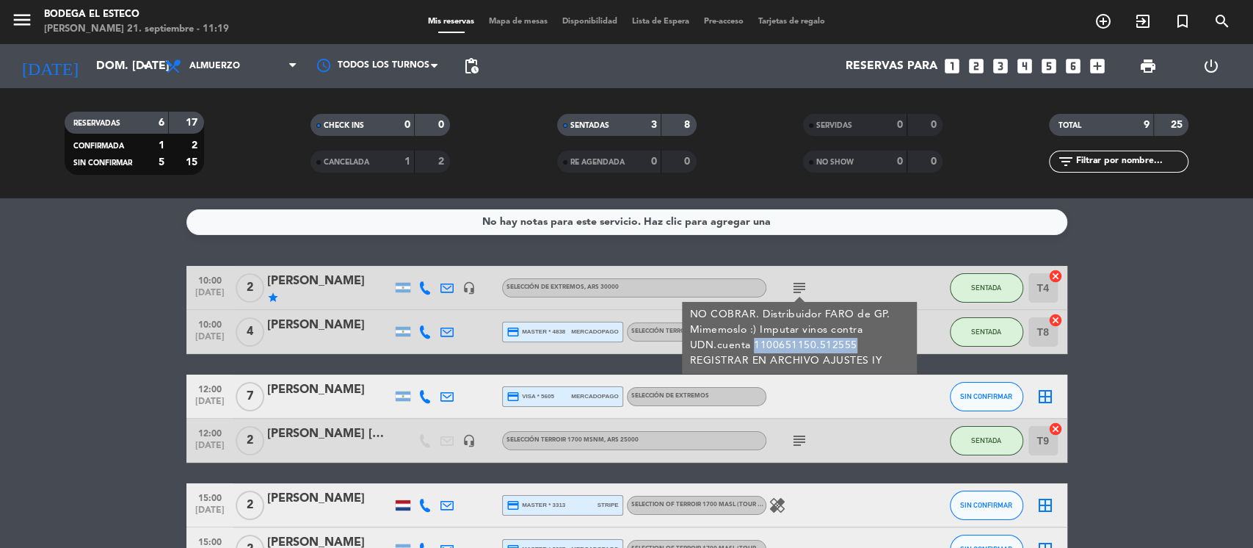
drag, startPoint x: 753, startPoint y: 347, endPoint x: 852, endPoint y: 344, distance: 99.2
click at [852, 344] on div "NO COBRAR. Distribuidor FARO de GP. Mimemoslo :) Imputar vinos contra UDN.cuent…" at bounding box center [800, 338] width 220 height 62
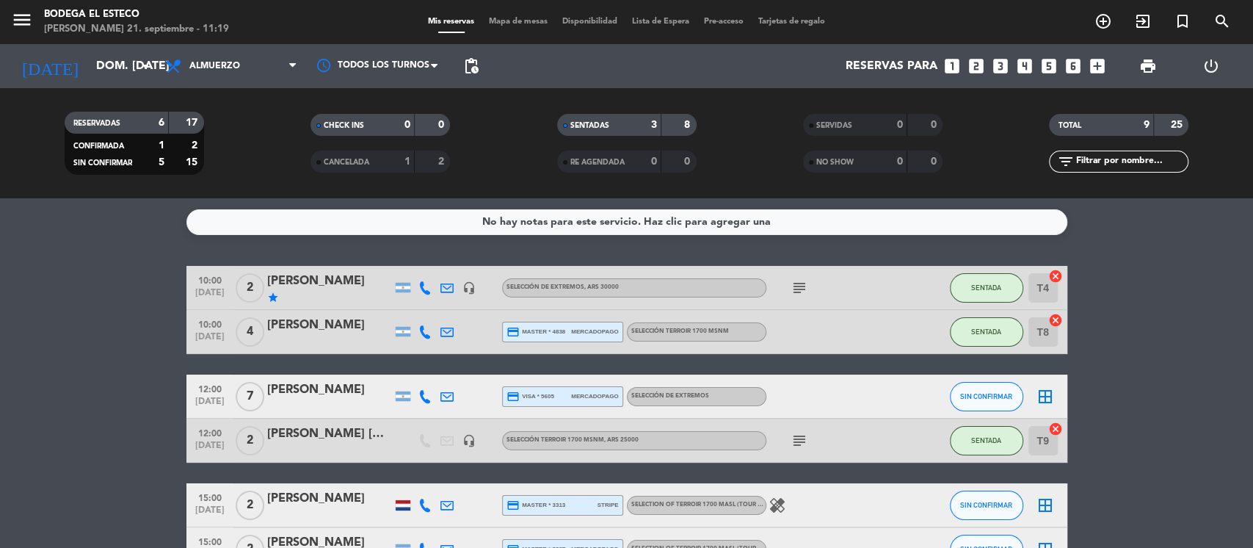
click at [801, 281] on icon "subject" at bounding box center [800, 288] width 18 height 18
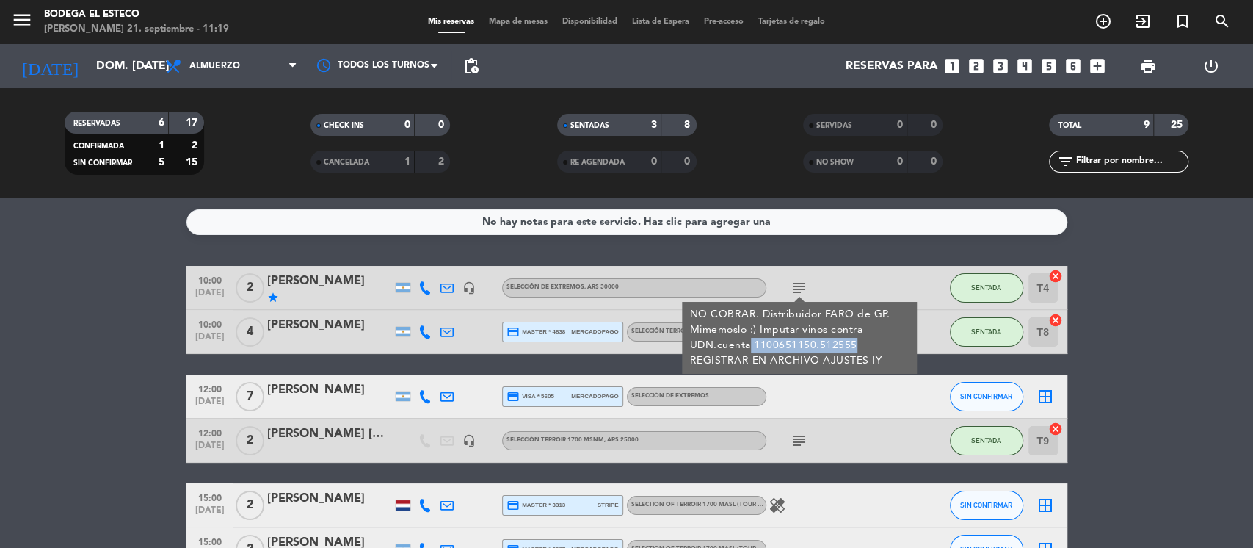
drag, startPoint x: 858, startPoint y: 347, endPoint x: 750, endPoint y: 347, distance: 107.9
click at [750, 347] on div "NO COBRAR. Distribuidor FARO de GP. Mimemoslo :) Imputar vinos contra UDN.cuent…" at bounding box center [800, 338] width 220 height 62
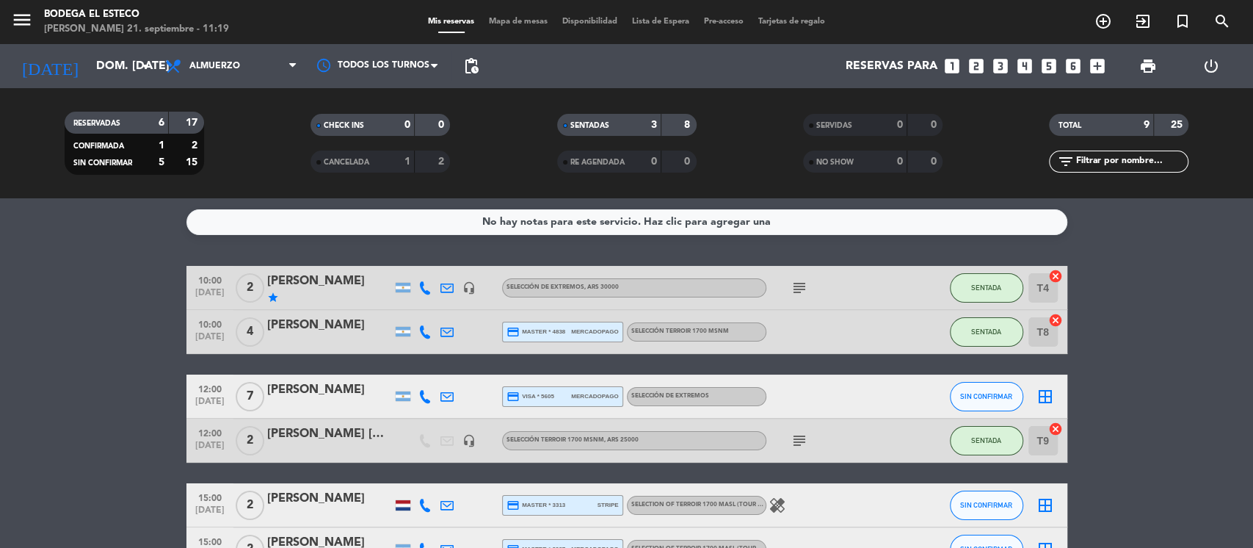
click at [312, 279] on div "[PERSON_NAME]" at bounding box center [329, 281] width 125 height 19
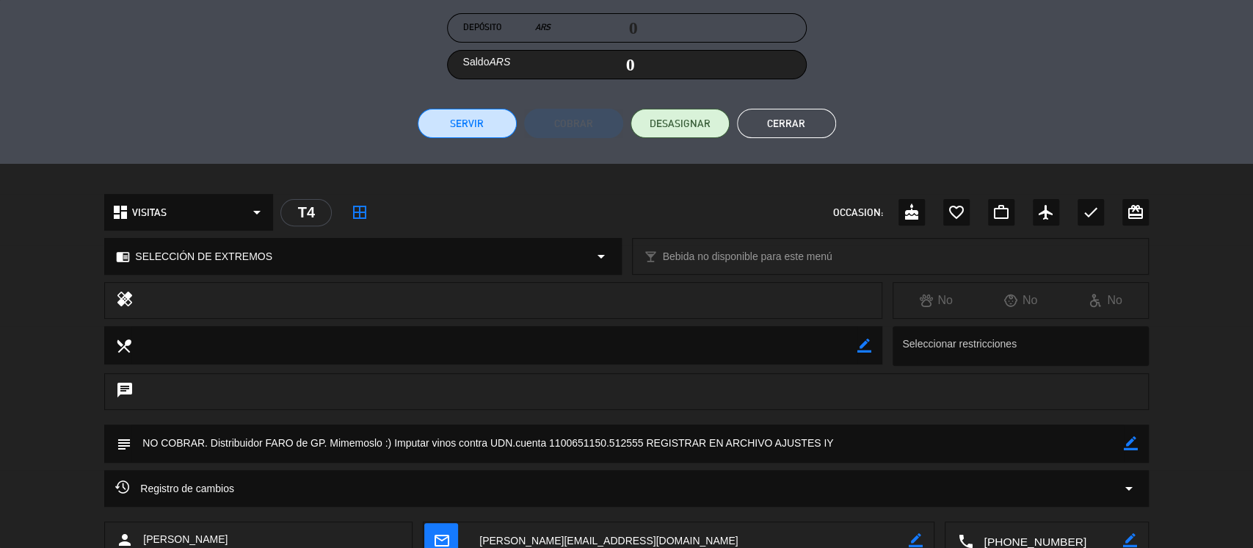
scroll to position [369, 0]
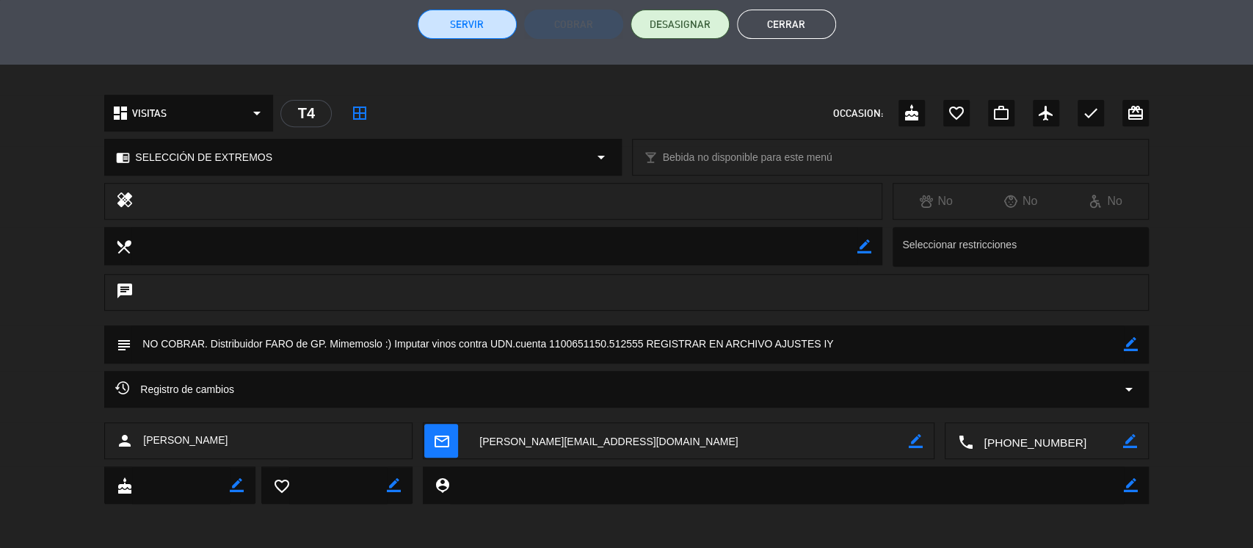
click at [623, 337] on textarea at bounding box center [627, 343] width 993 height 37
drag, startPoint x: 1131, startPoint y: 337, endPoint x: 781, endPoint y: 339, distance: 350.3
click at [1131, 338] on icon "border_color" at bounding box center [1131, 344] width 14 height 14
drag, startPoint x: 643, startPoint y: 342, endPoint x: 550, endPoint y: 344, distance: 92.5
click at [550, 344] on textarea at bounding box center [627, 343] width 993 height 37
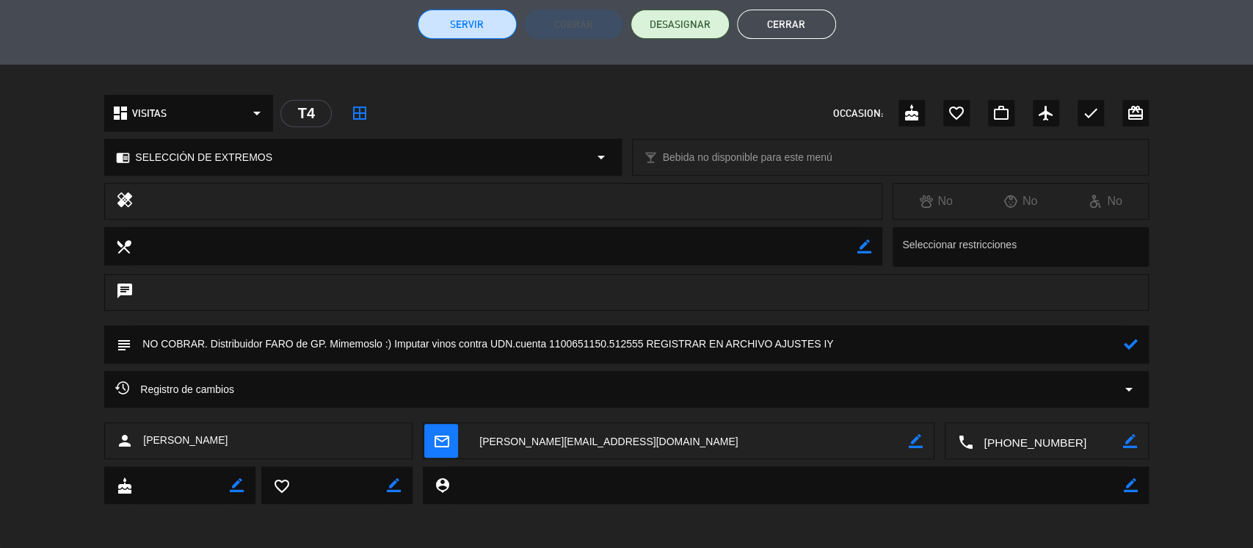
click at [1127, 346] on icon at bounding box center [1131, 344] width 14 height 14
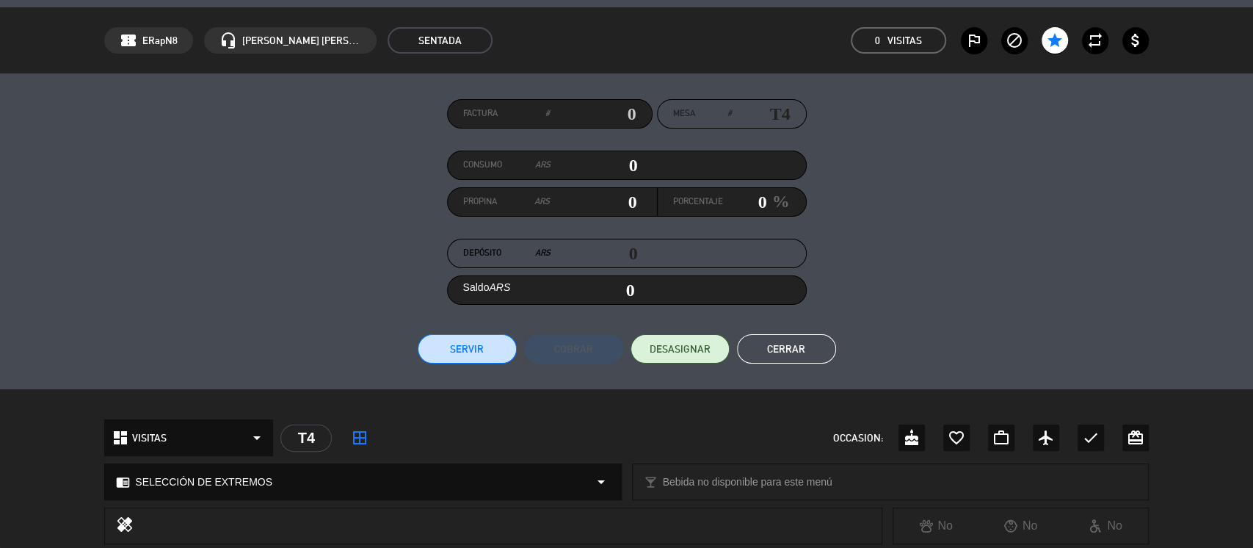
scroll to position [0, 0]
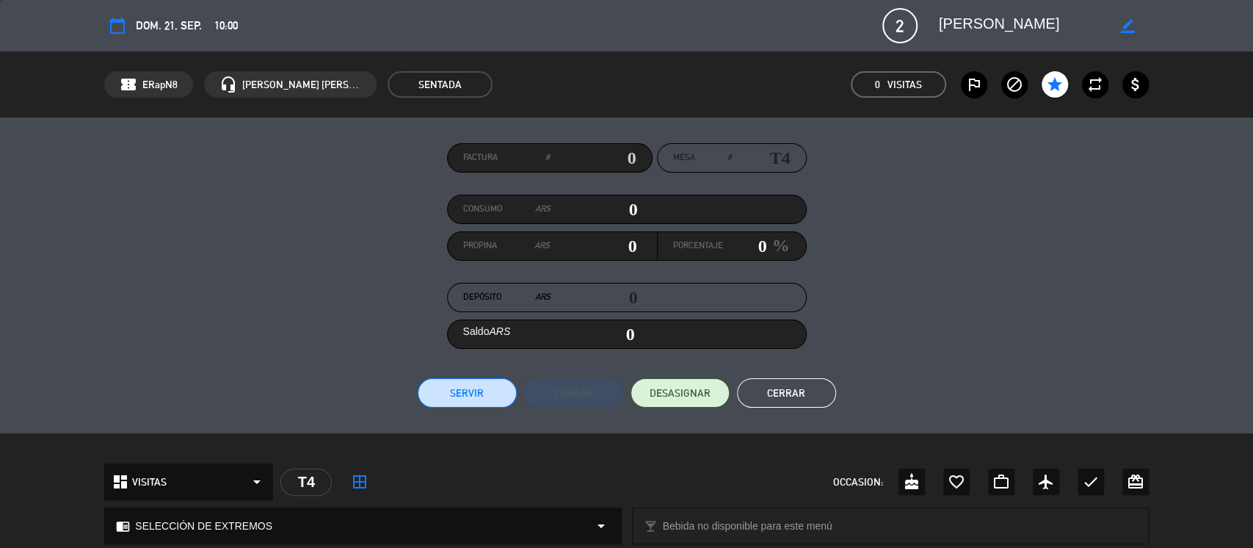
click at [1049, 29] on textarea at bounding box center [1023, 25] width 168 height 26
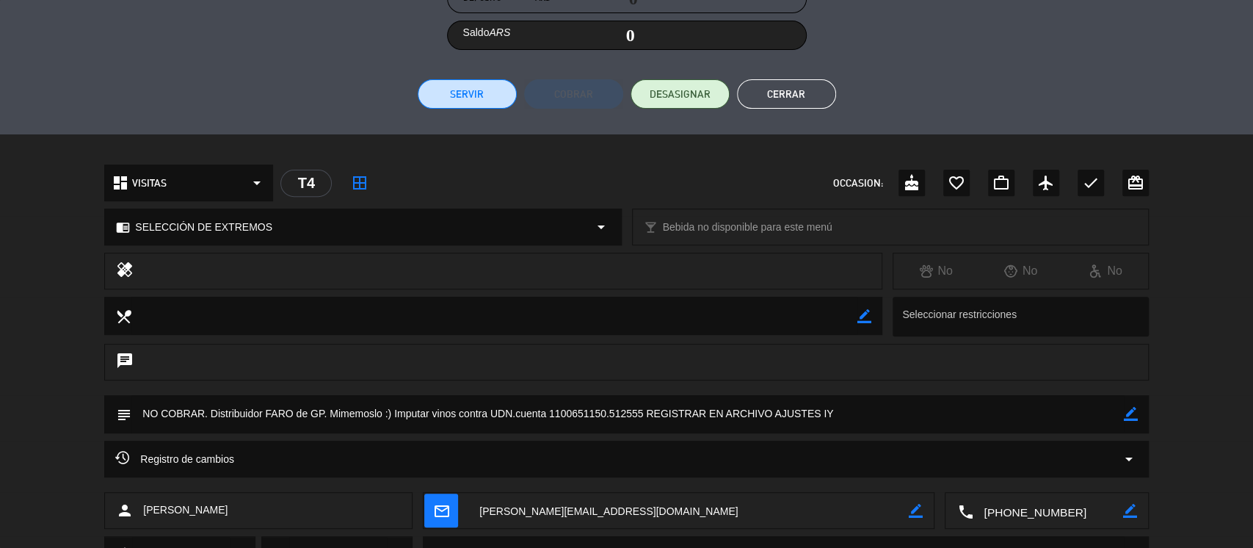
scroll to position [369, 0]
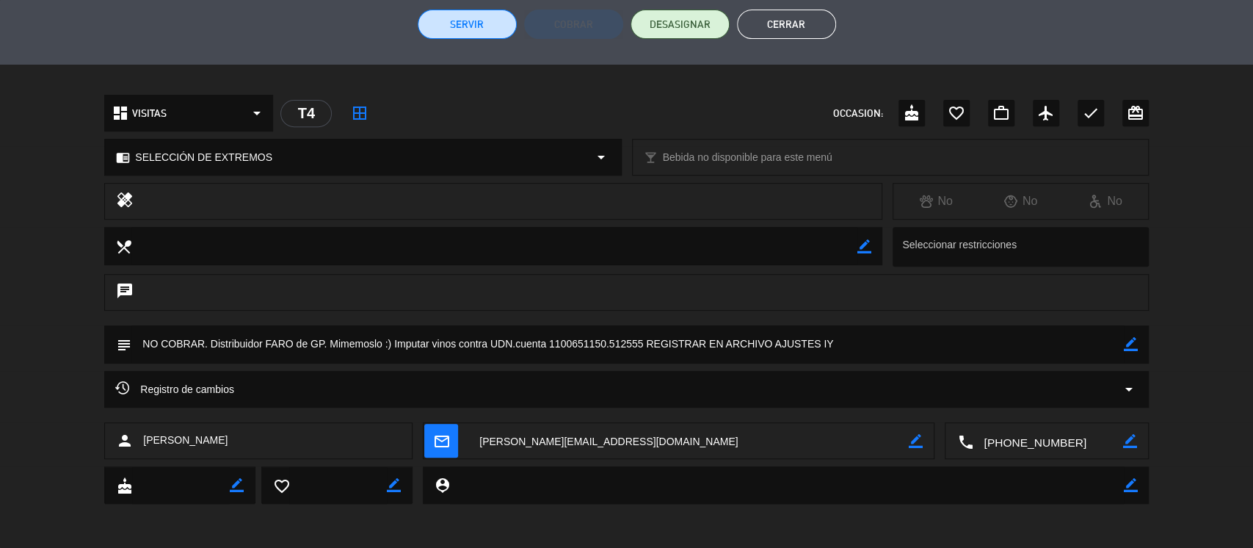
click at [652, 339] on textarea at bounding box center [627, 343] width 993 height 37
click at [1124, 335] on div "border_color" at bounding box center [1131, 344] width 14 height 38
click at [1126, 344] on icon "border_color" at bounding box center [1131, 344] width 14 height 14
drag, startPoint x: 640, startPoint y: 347, endPoint x: 550, endPoint y: 341, distance: 90.5
click at [550, 341] on textarea at bounding box center [627, 343] width 993 height 37
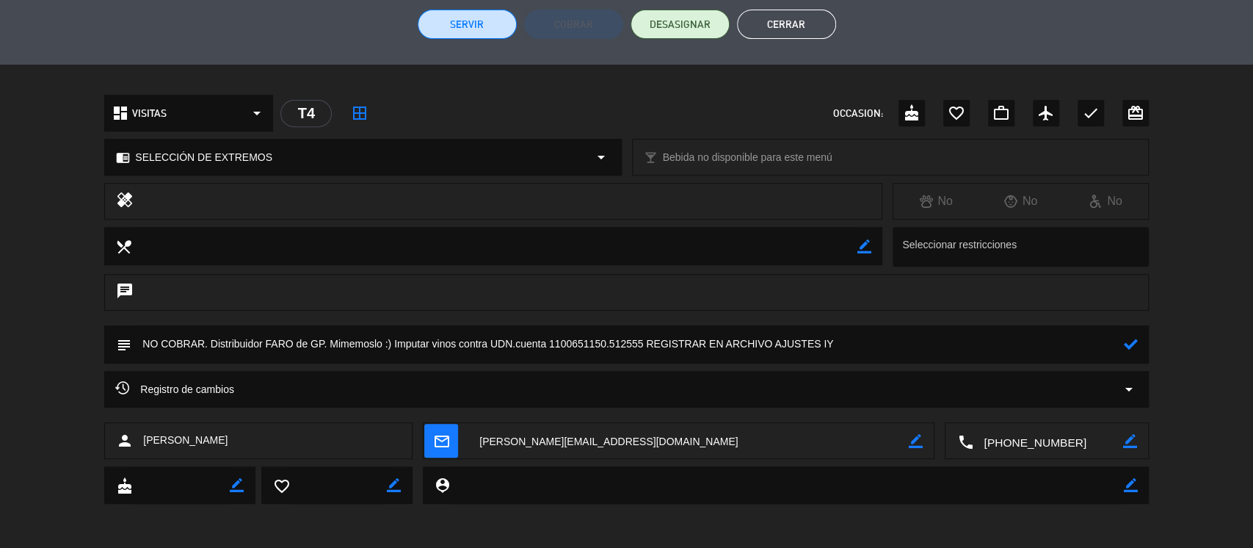
click at [839, 281] on div "chat" at bounding box center [626, 292] width 1045 height 37
click at [1137, 347] on div "subject" at bounding box center [626, 344] width 1045 height 38
click at [812, 32] on button "Cerrar" at bounding box center [786, 24] width 99 height 29
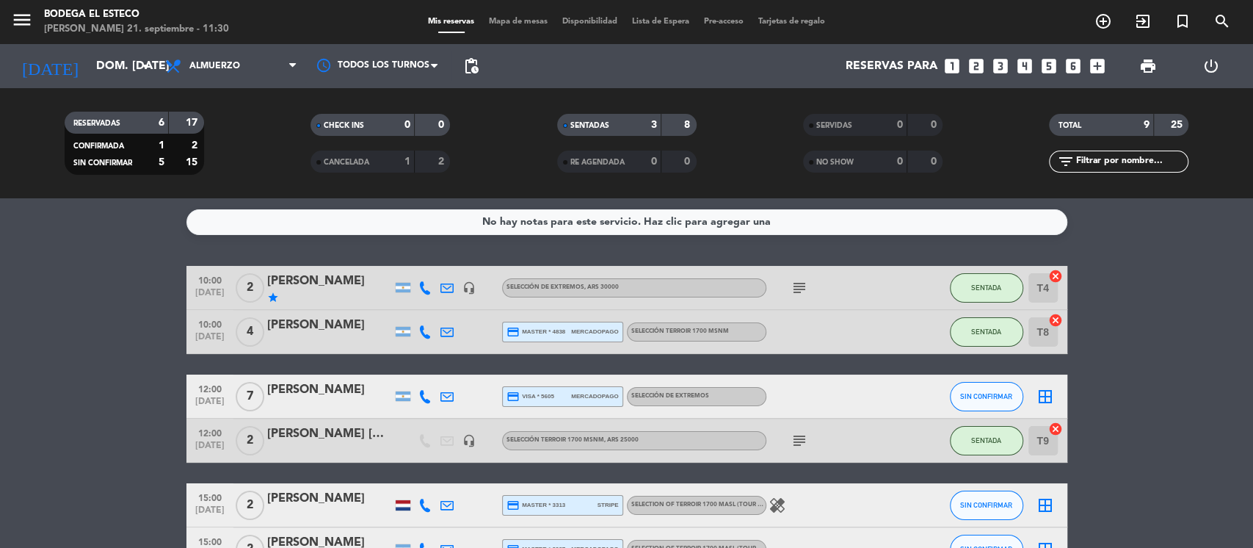
click at [449, 281] on icon at bounding box center [447, 287] width 13 height 13
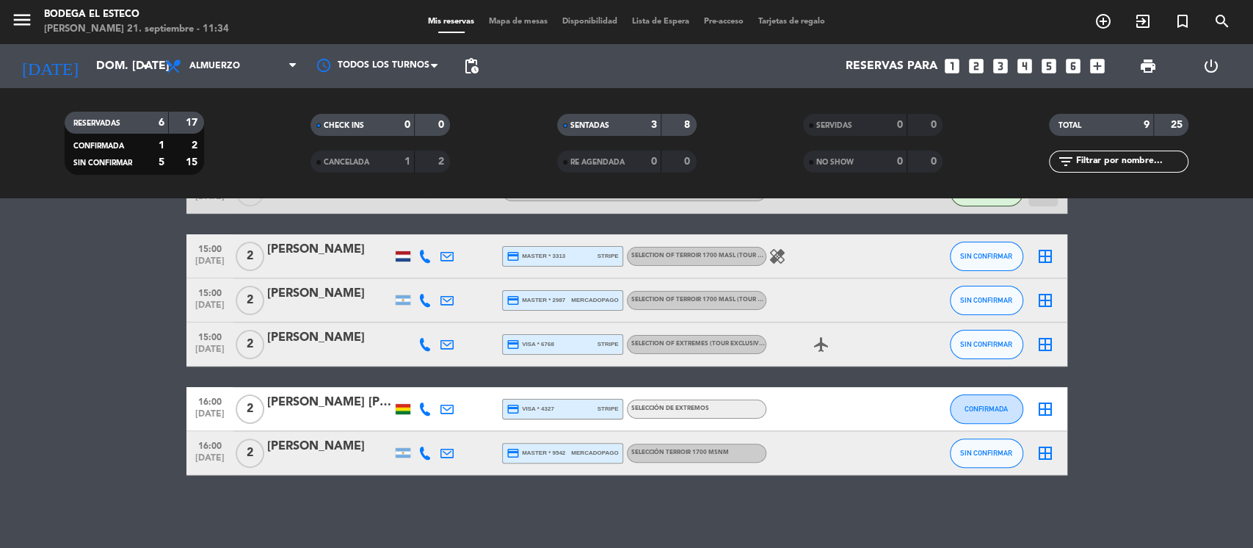
scroll to position [250, 0]
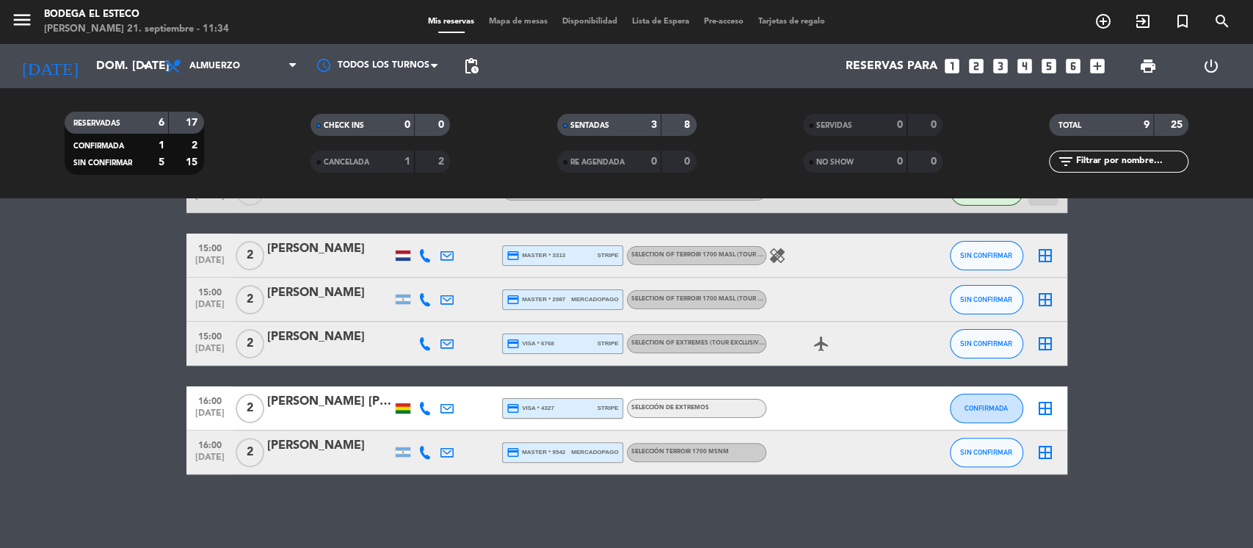
click at [402, 297] on div at bounding box center [403, 299] width 15 height 10
click at [400, 254] on div at bounding box center [403, 255] width 15 height 10
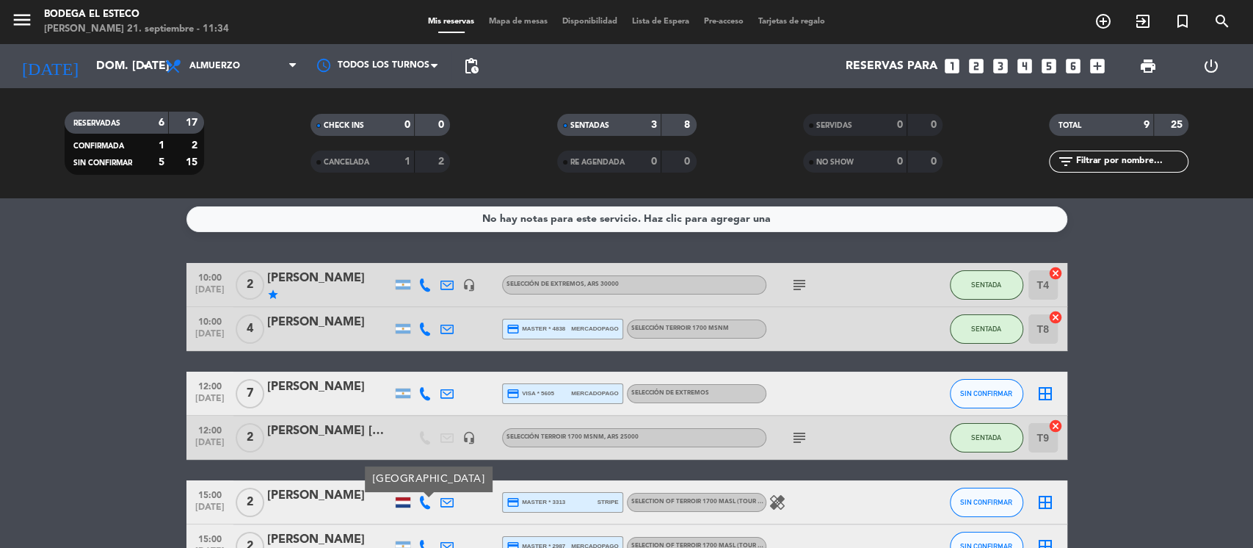
scroll to position [0, 0]
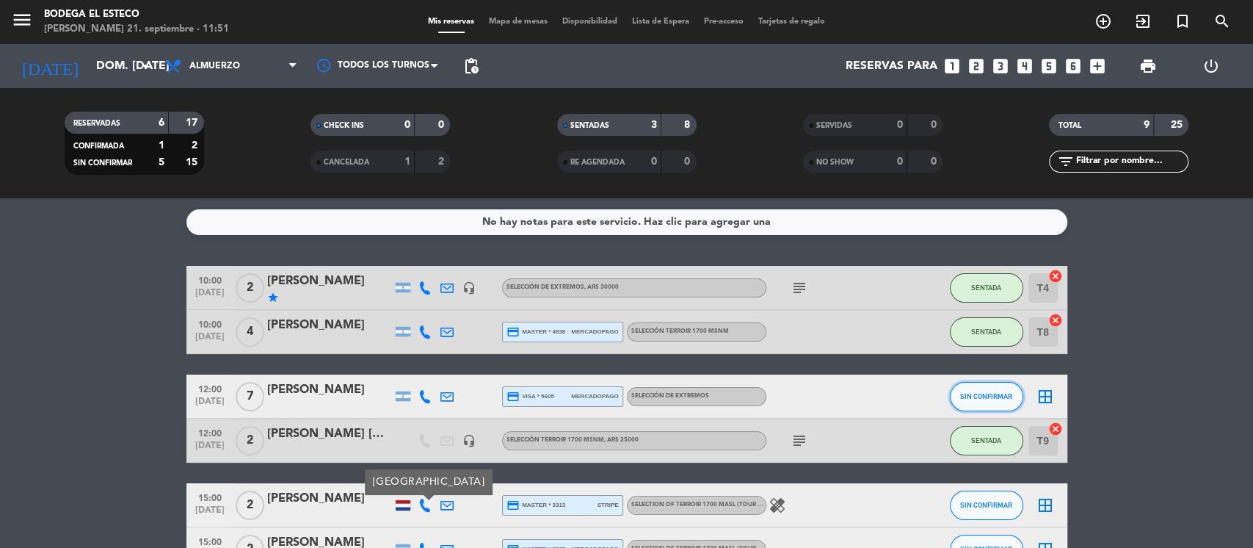
click at [985, 386] on button "SIN CONFIRMAR" at bounding box center [986, 396] width 73 height 29
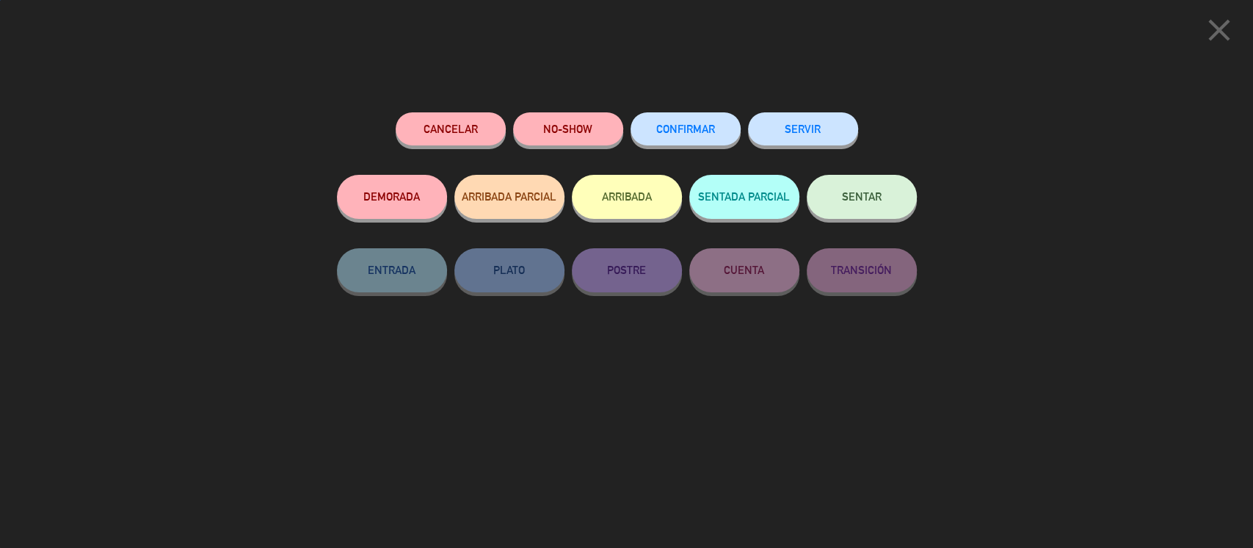
click at [869, 191] on button "SENTAR" at bounding box center [862, 197] width 110 height 44
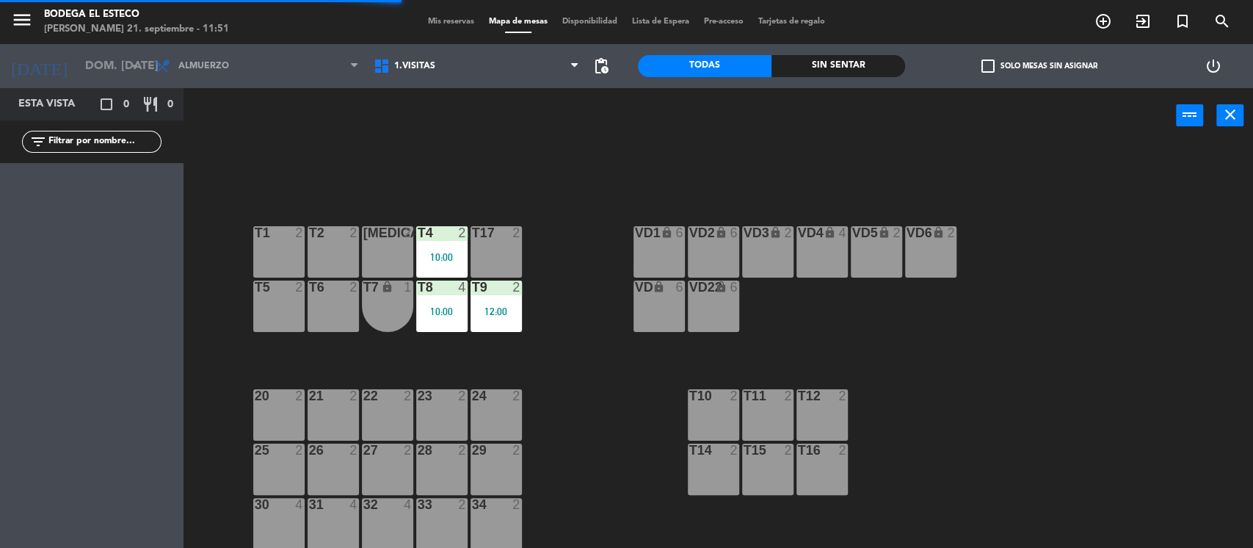
click at [499, 249] on div "T17 2" at bounding box center [496, 251] width 51 height 51
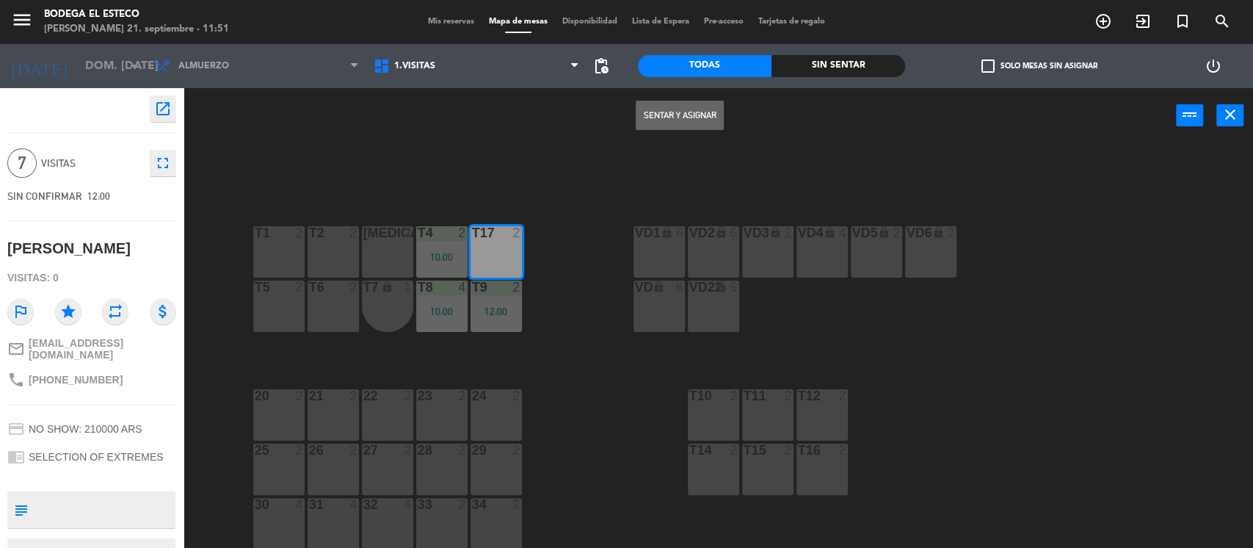
click at [703, 106] on button "Sentar y Asignar" at bounding box center [680, 115] width 88 height 29
